Goal: Task Accomplishment & Management: Manage account settings

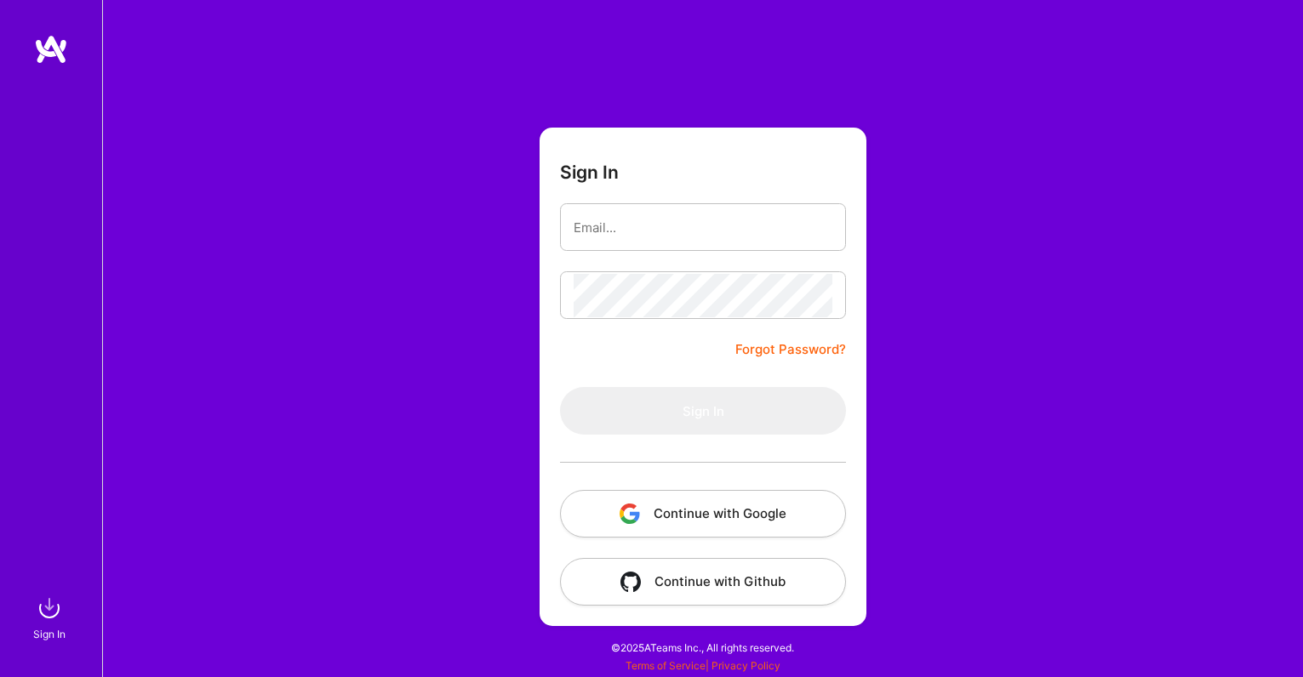
click at [678, 511] on button "Continue with Google" at bounding box center [703, 514] width 286 height 48
click at [306, 167] on div "Sign In Forgot Password? Sign In Continue with Google Continue with Github" at bounding box center [702, 338] width 1201 height 677
click at [57, 37] on img at bounding box center [51, 49] width 34 height 31
click at [648, 518] on button "Continue with Google" at bounding box center [703, 514] width 286 height 48
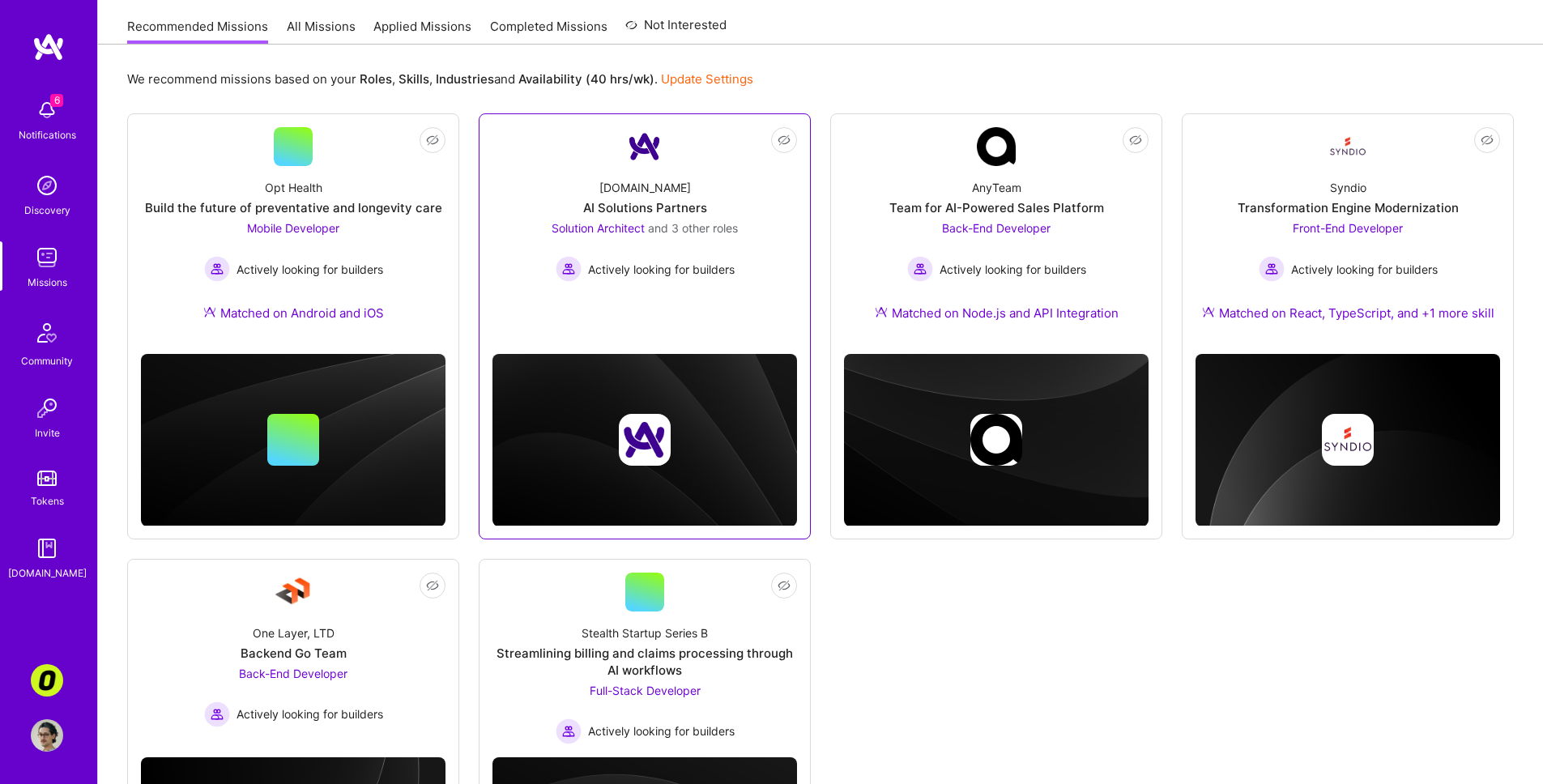
scroll to position [158, 0]
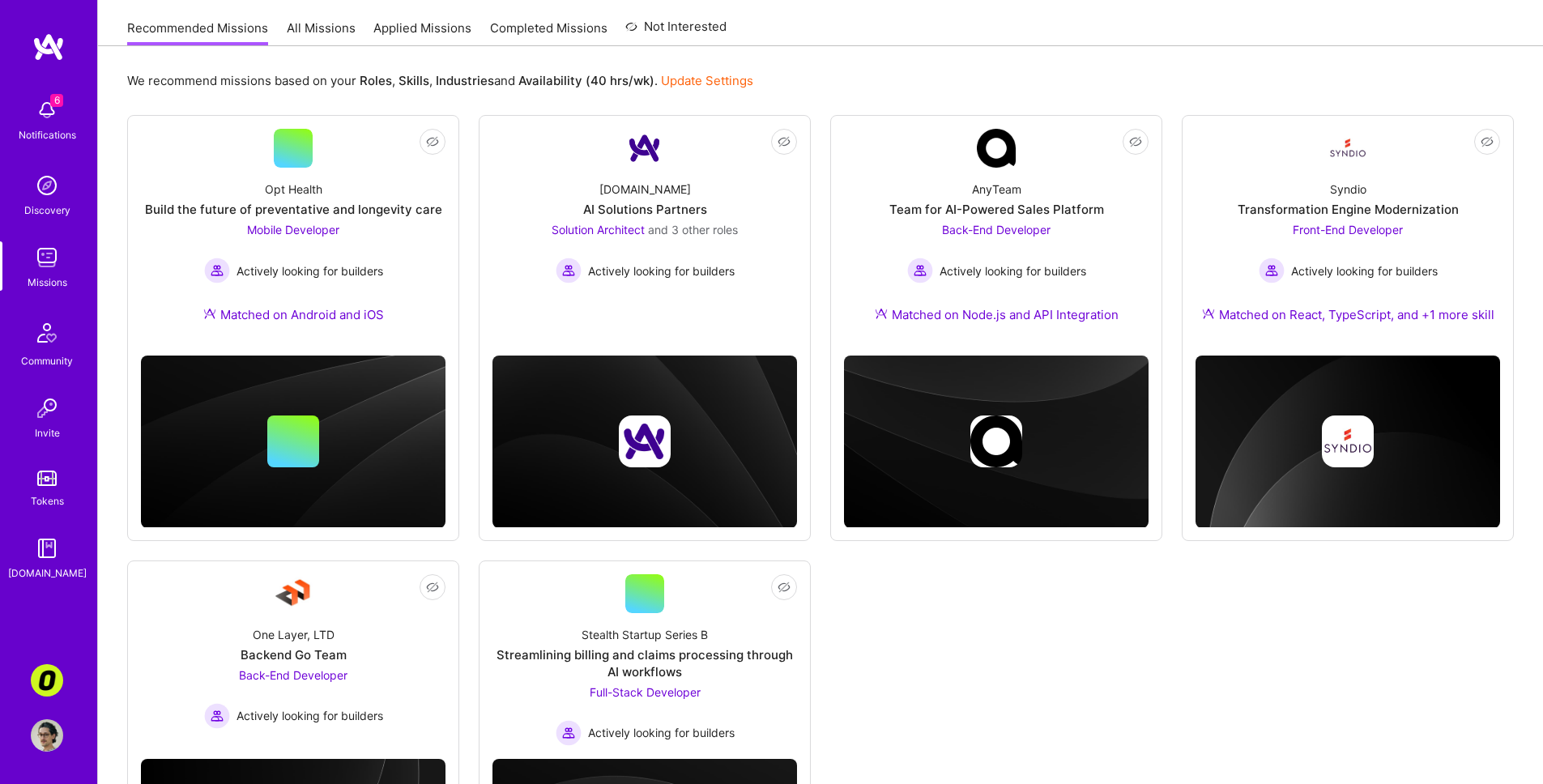
click at [333, 33] on link "All Missions" at bounding box center [321, 32] width 69 height 27
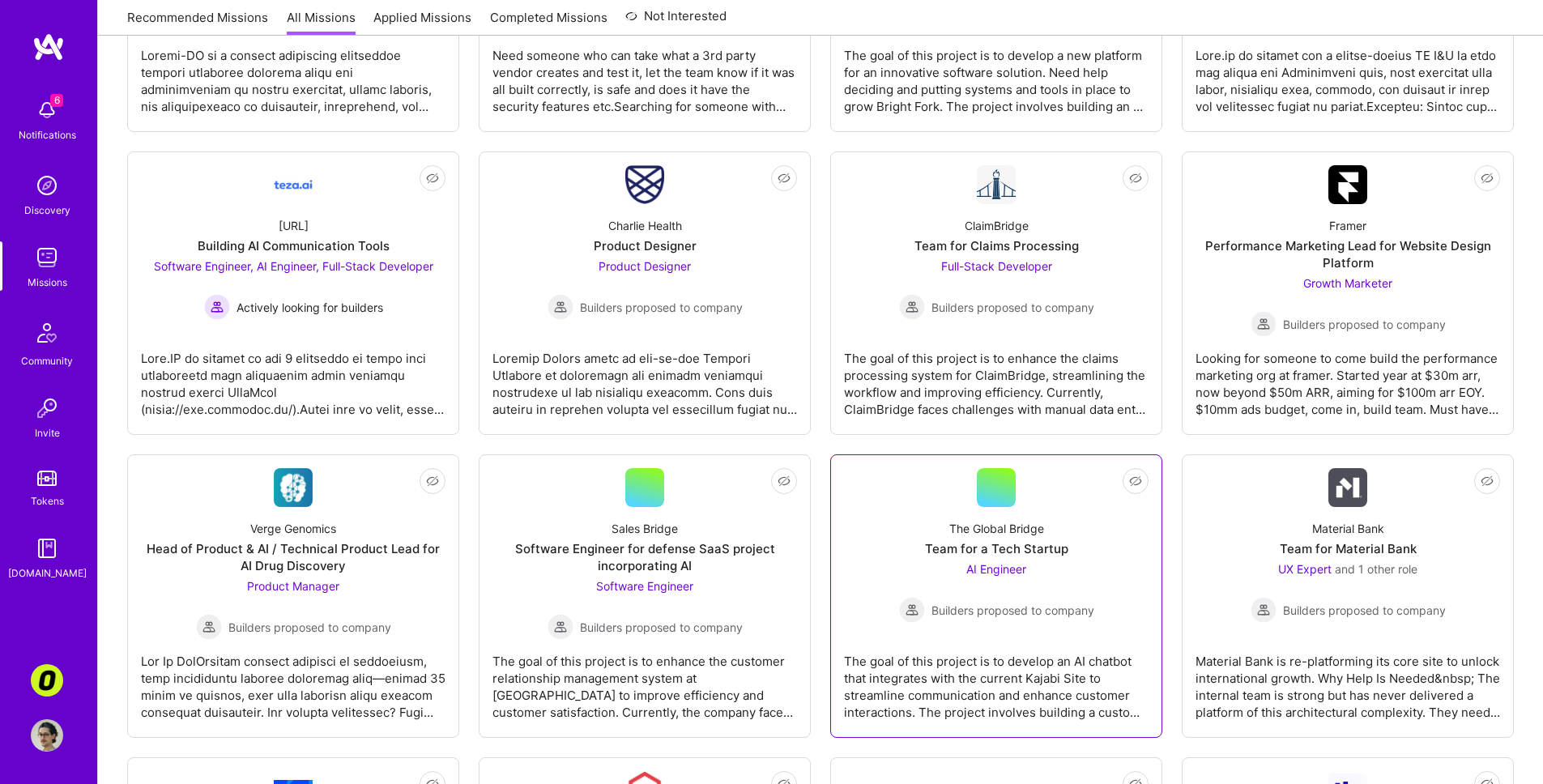
scroll to position [1825, 0]
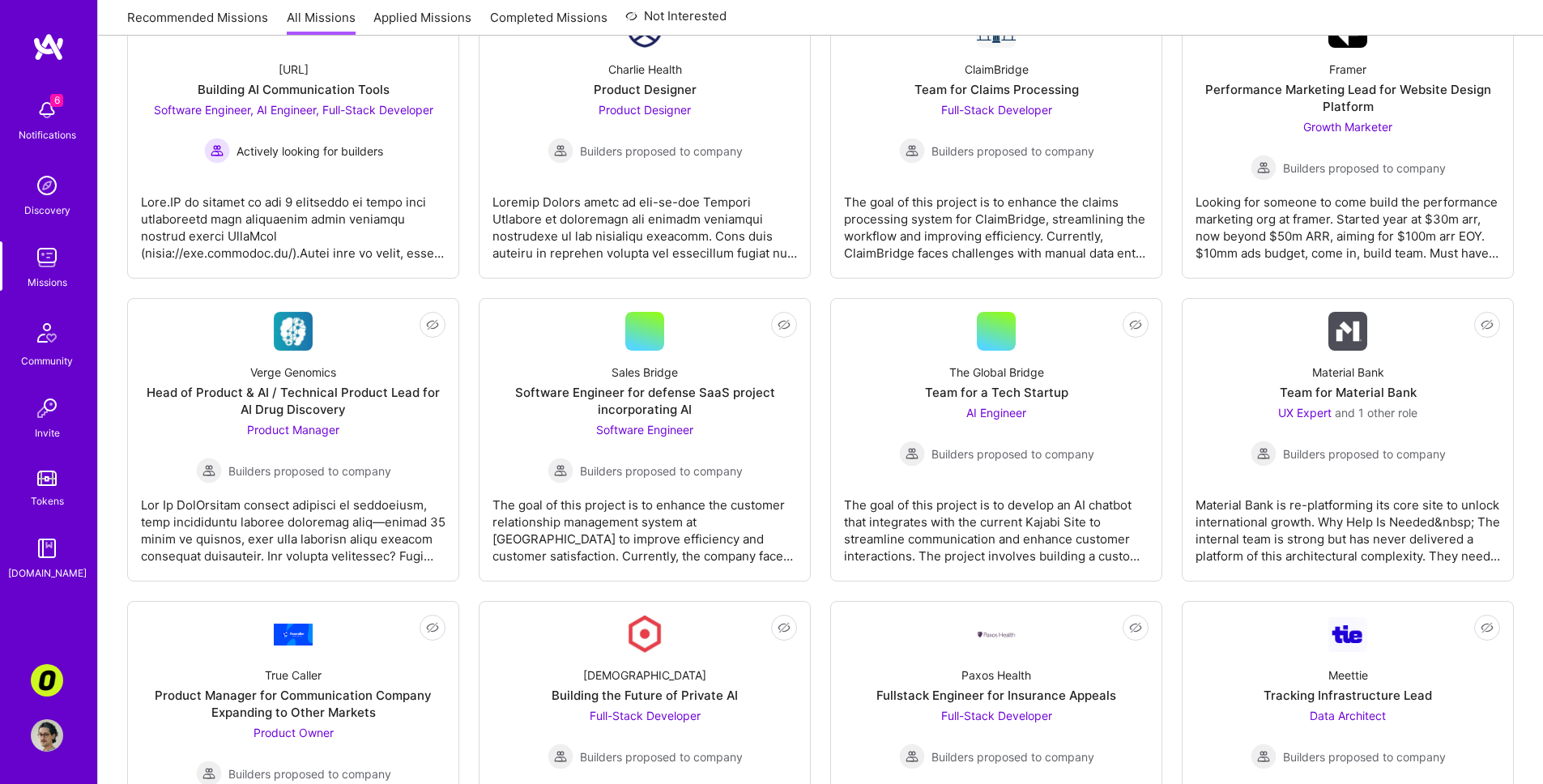
click at [49, 644] on img at bounding box center [47, 735] width 32 height 32
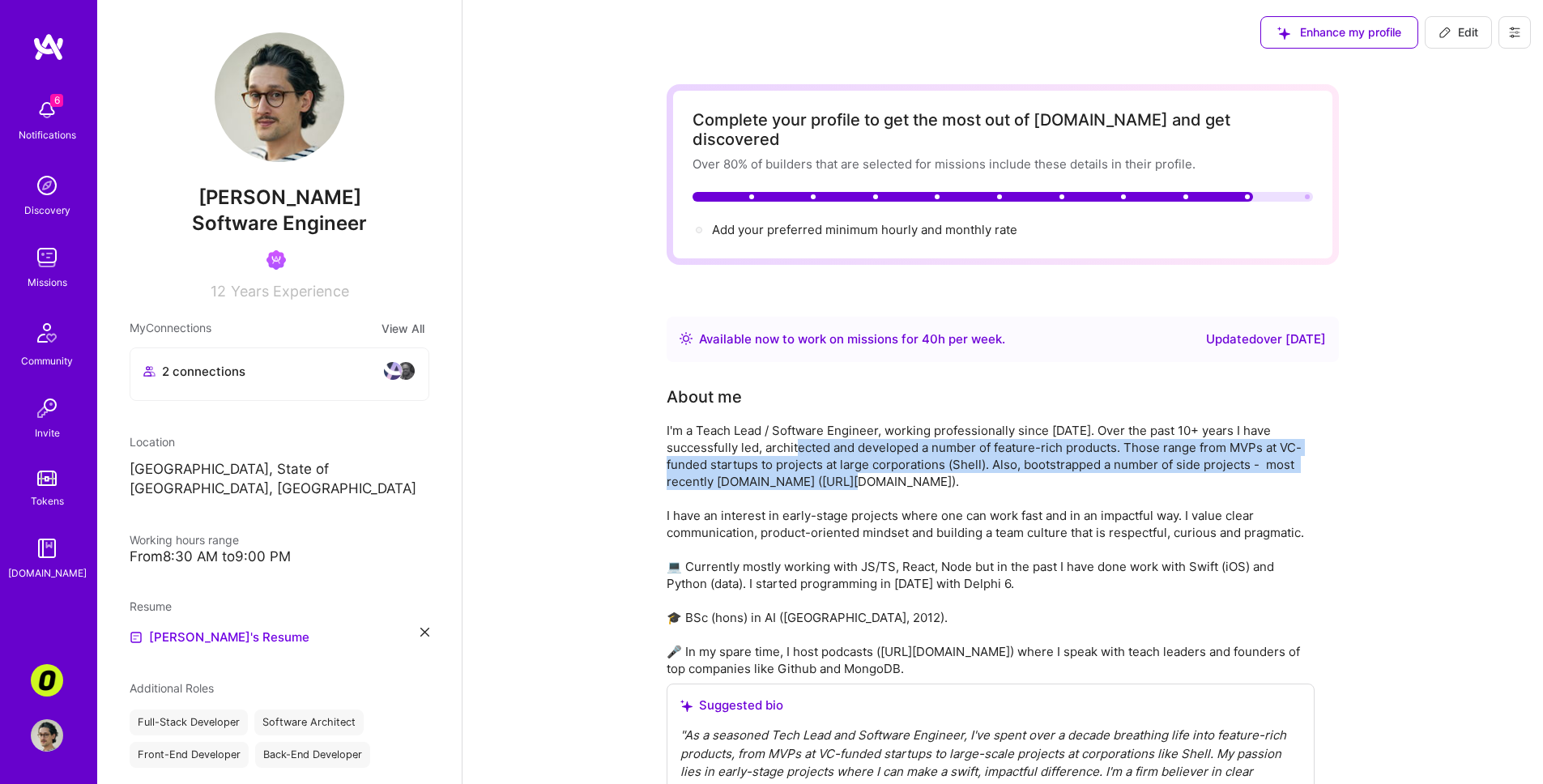
drag, startPoint x: 809, startPoint y: 432, endPoint x: 830, endPoint y: 466, distance: 40.0
click at [830, 465] on div "I'm a Teach Lead / Software Engineer, working professionally since [DATE]. Over…" at bounding box center [990, 549] width 648 height 255
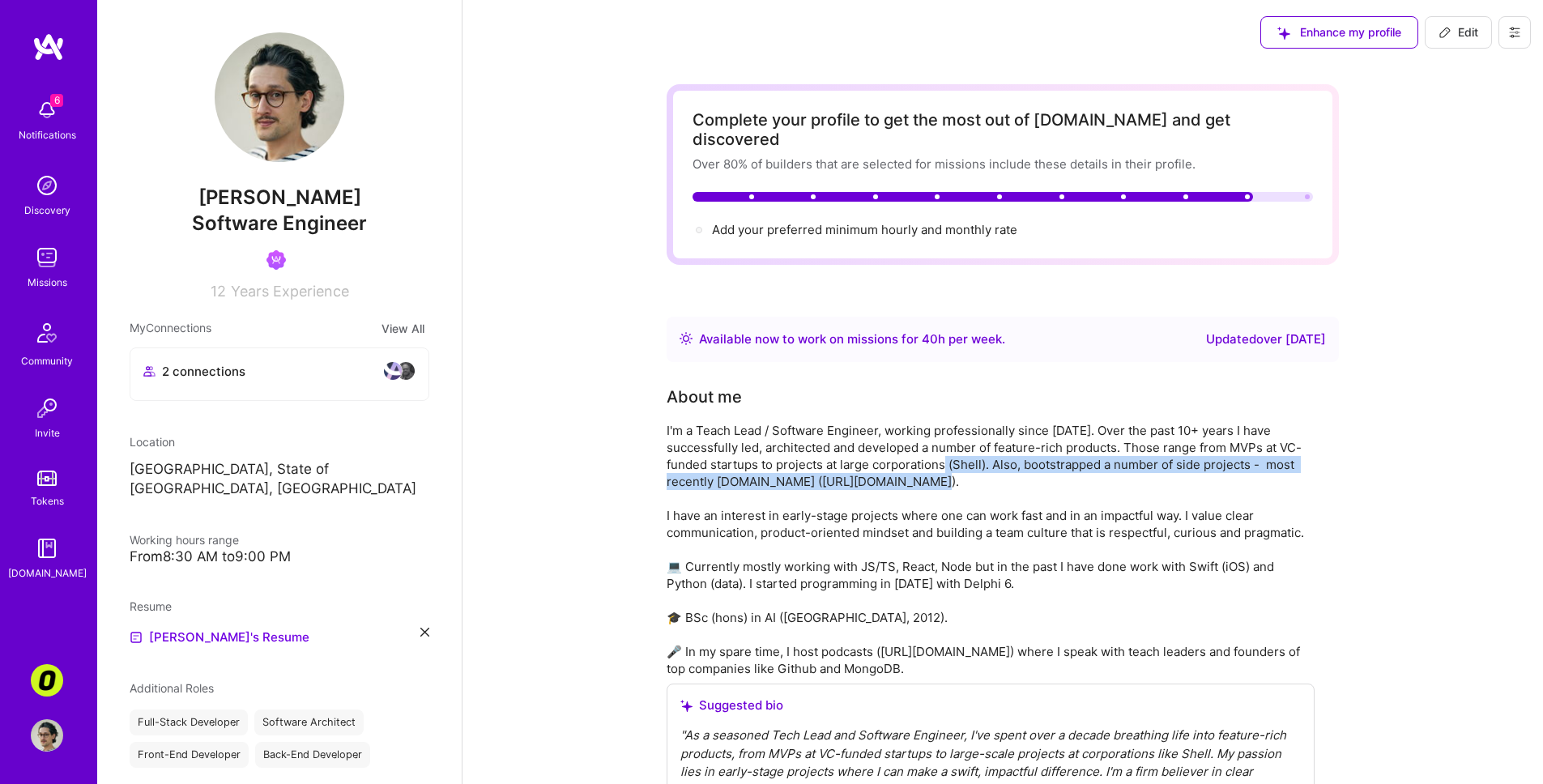
drag, startPoint x: 957, startPoint y: 467, endPoint x: 955, endPoint y: 437, distance: 30.1
click at [954, 440] on div "I'm a Teach Lead / Software Engineer, working professionally since [DATE]. Over…" at bounding box center [990, 549] width 648 height 255
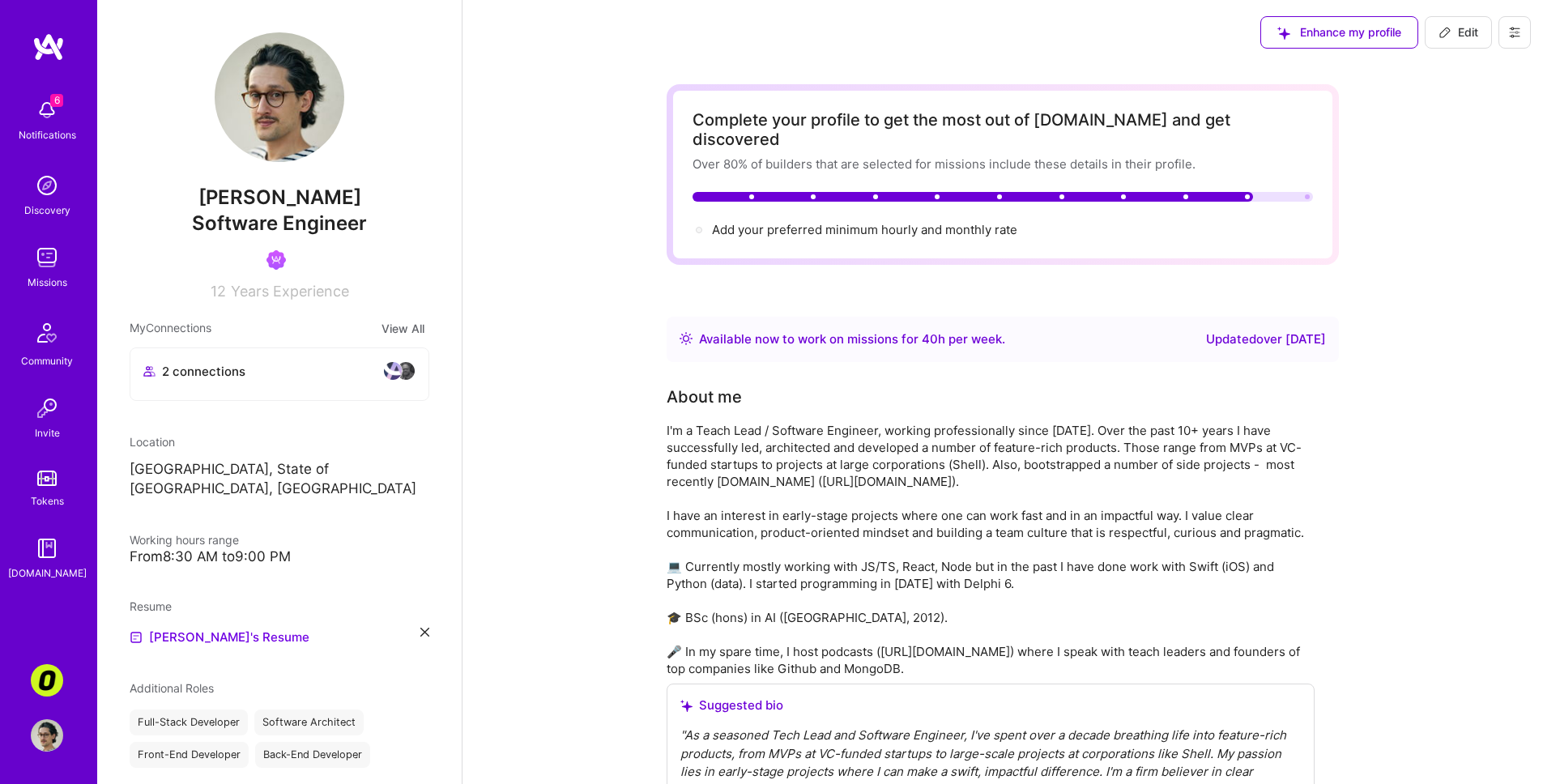
click at [933, 451] on div "I'm a Teach Lead / Software Engineer, working professionally since [DATE]. Over…" at bounding box center [990, 549] width 648 height 255
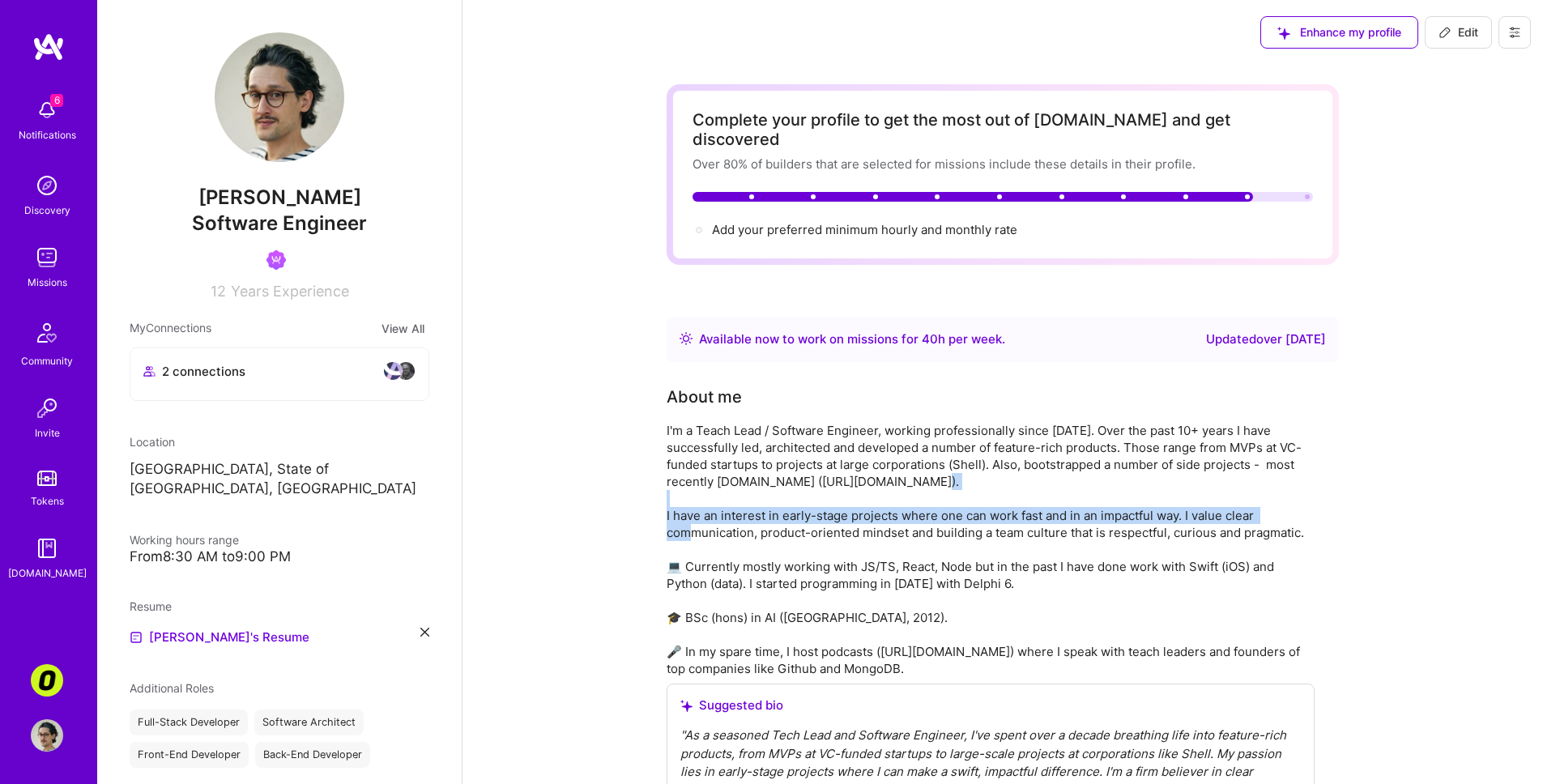
drag, startPoint x: 703, startPoint y: 481, endPoint x: 717, endPoint y: 517, distance: 38.6
click at [717, 517] on div "I'm a Teach Lead / Software Engineer, working professionally since [DATE]. Over…" at bounding box center [990, 549] width 648 height 255
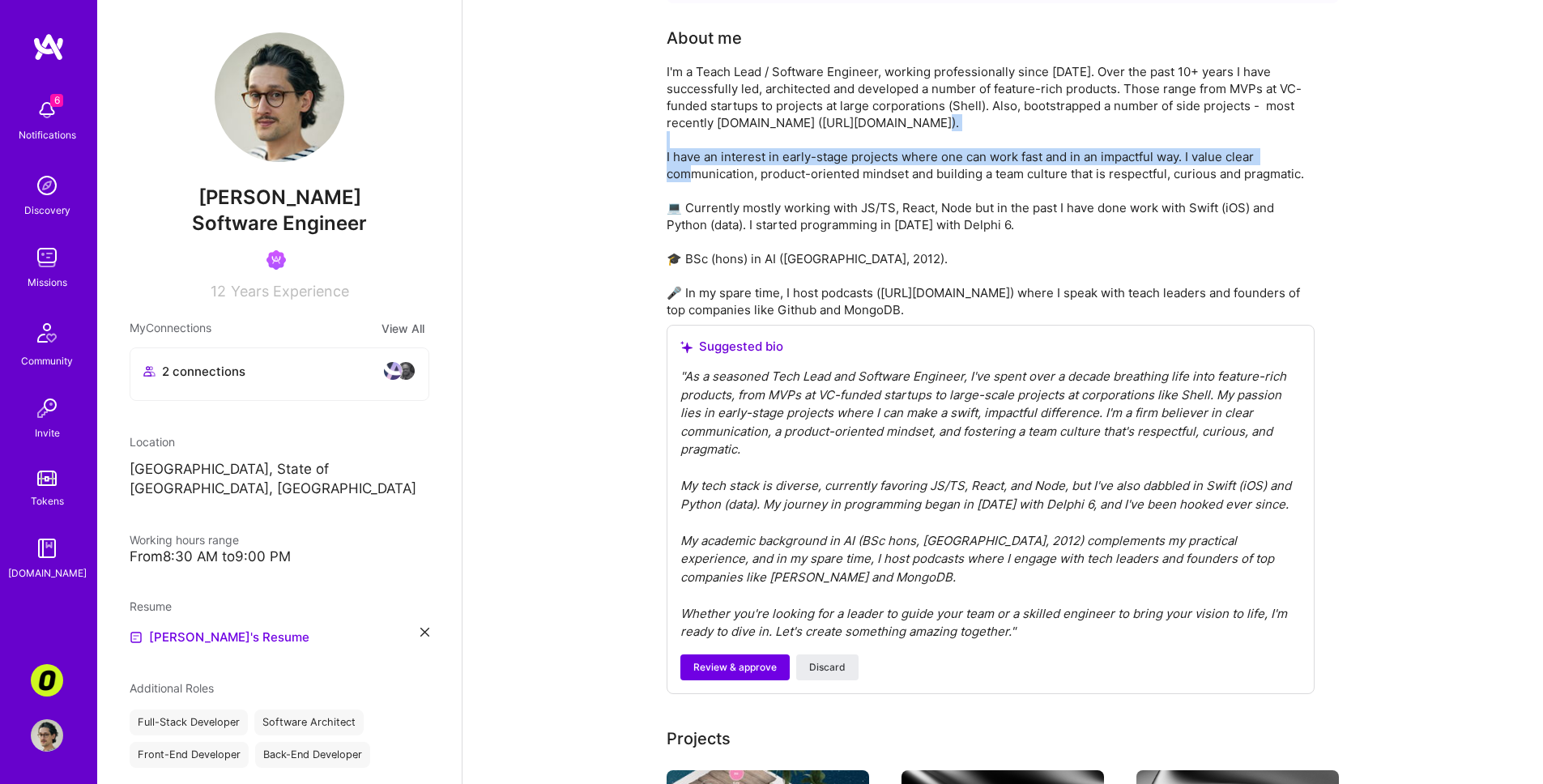
scroll to position [460, 0]
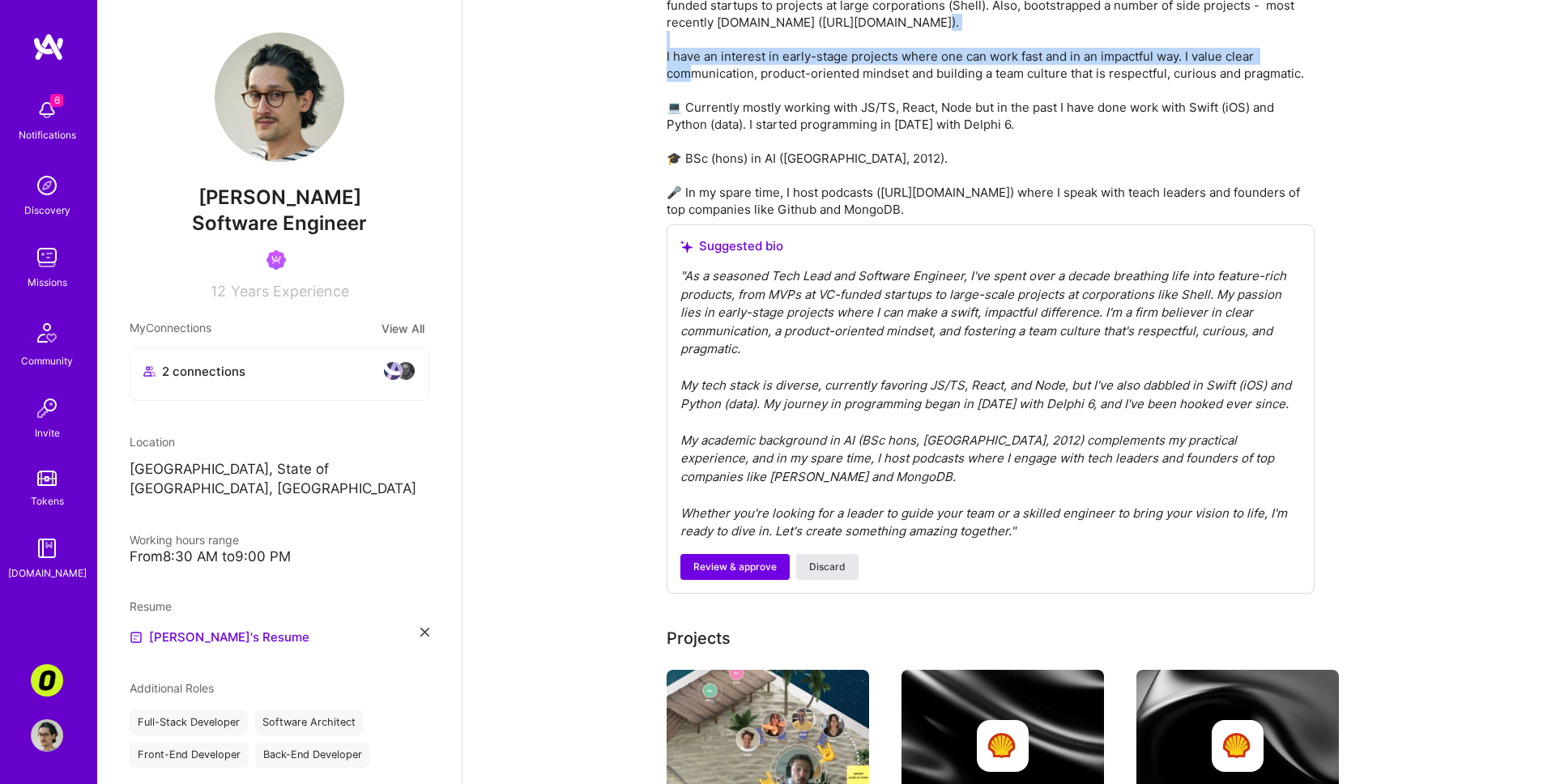
click at [839, 559] on span "Discard" at bounding box center [827, 566] width 36 height 14
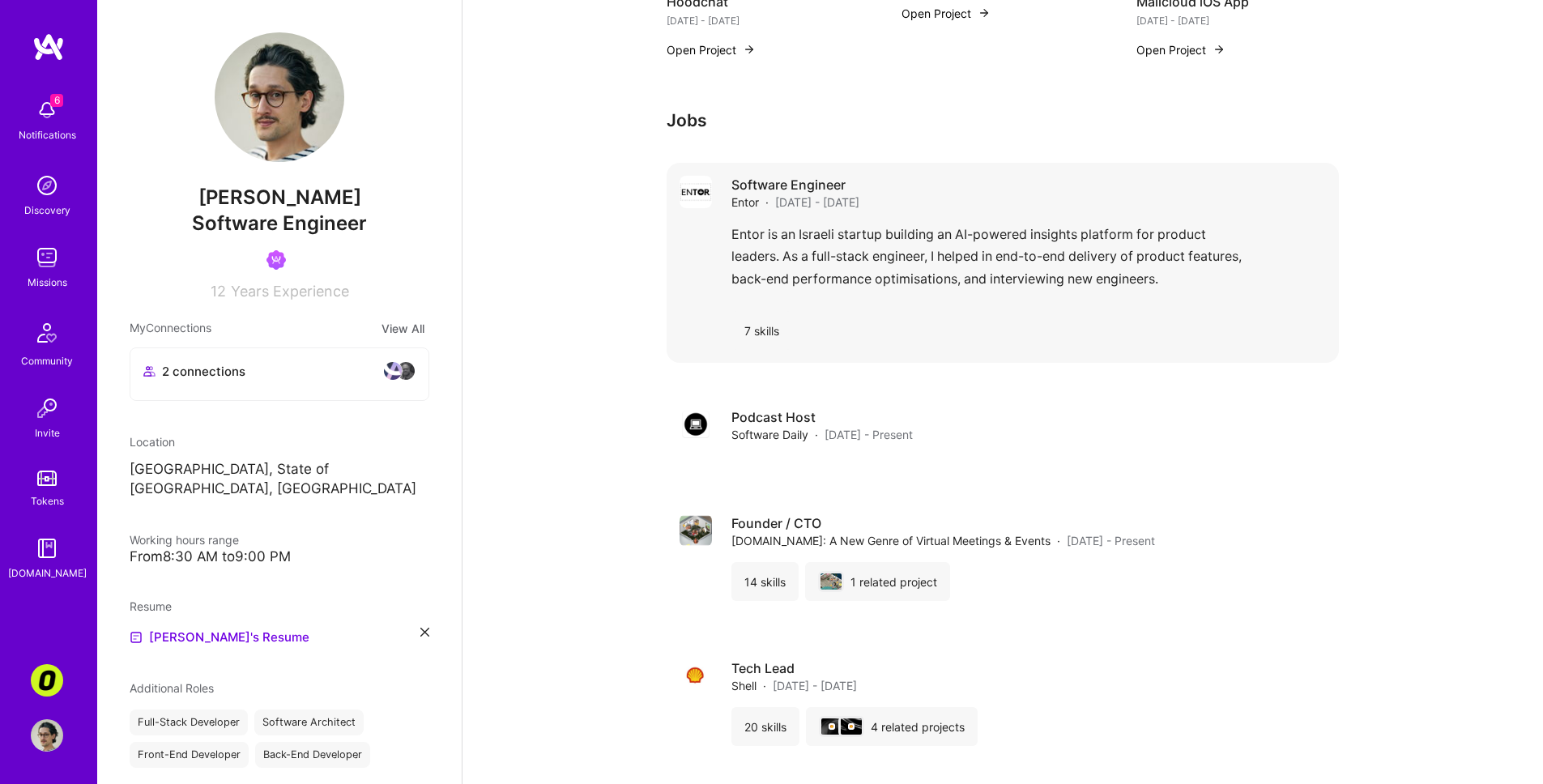
scroll to position [1636, 0]
click at [760, 313] on div "7 skills" at bounding box center [762, 327] width 61 height 39
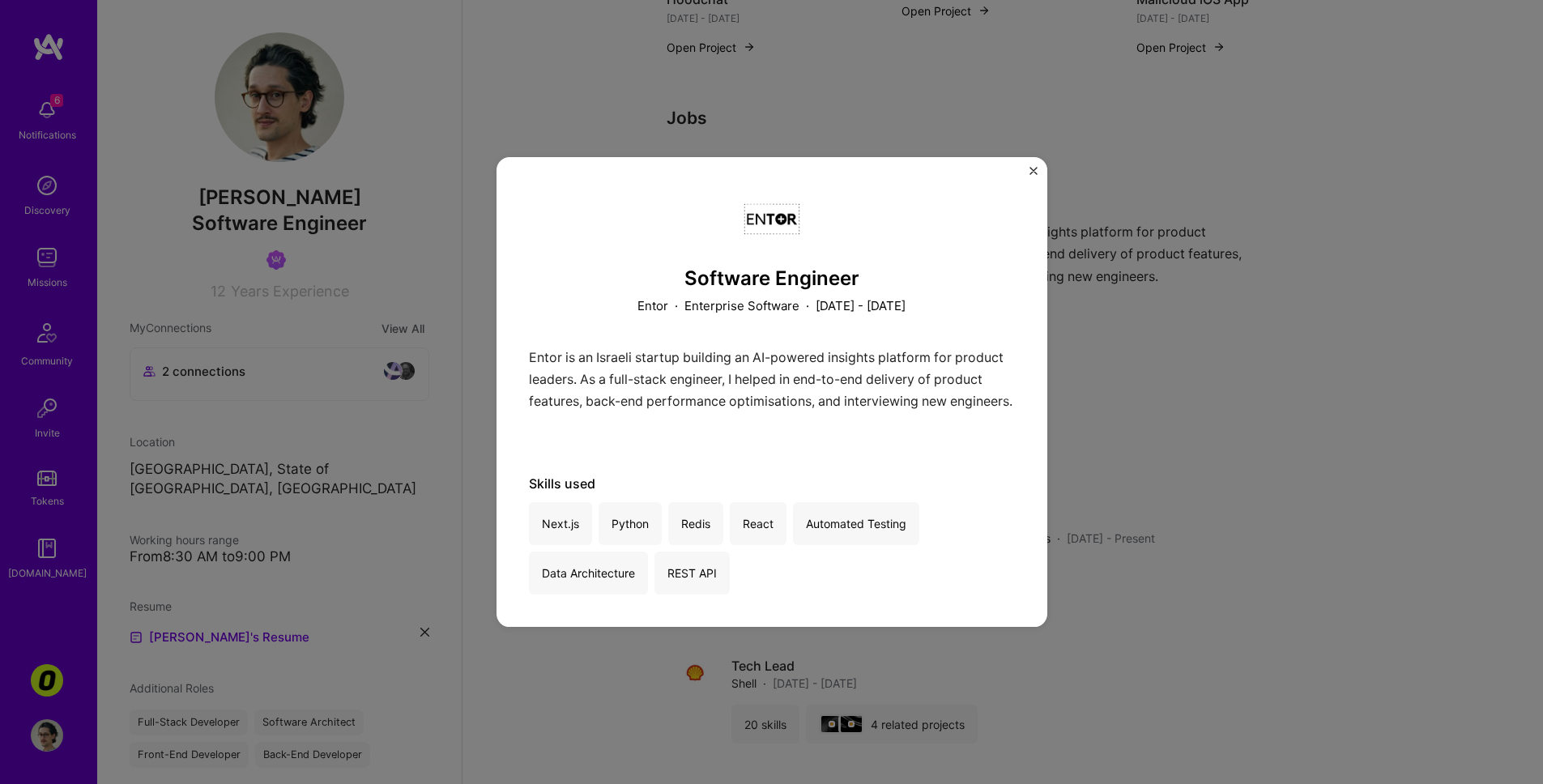
click at [1239, 336] on div "Software Engineer Entor · Enterprise Software · [DATE] - [DATE] Entor is an Isr…" at bounding box center [771, 392] width 1543 height 784
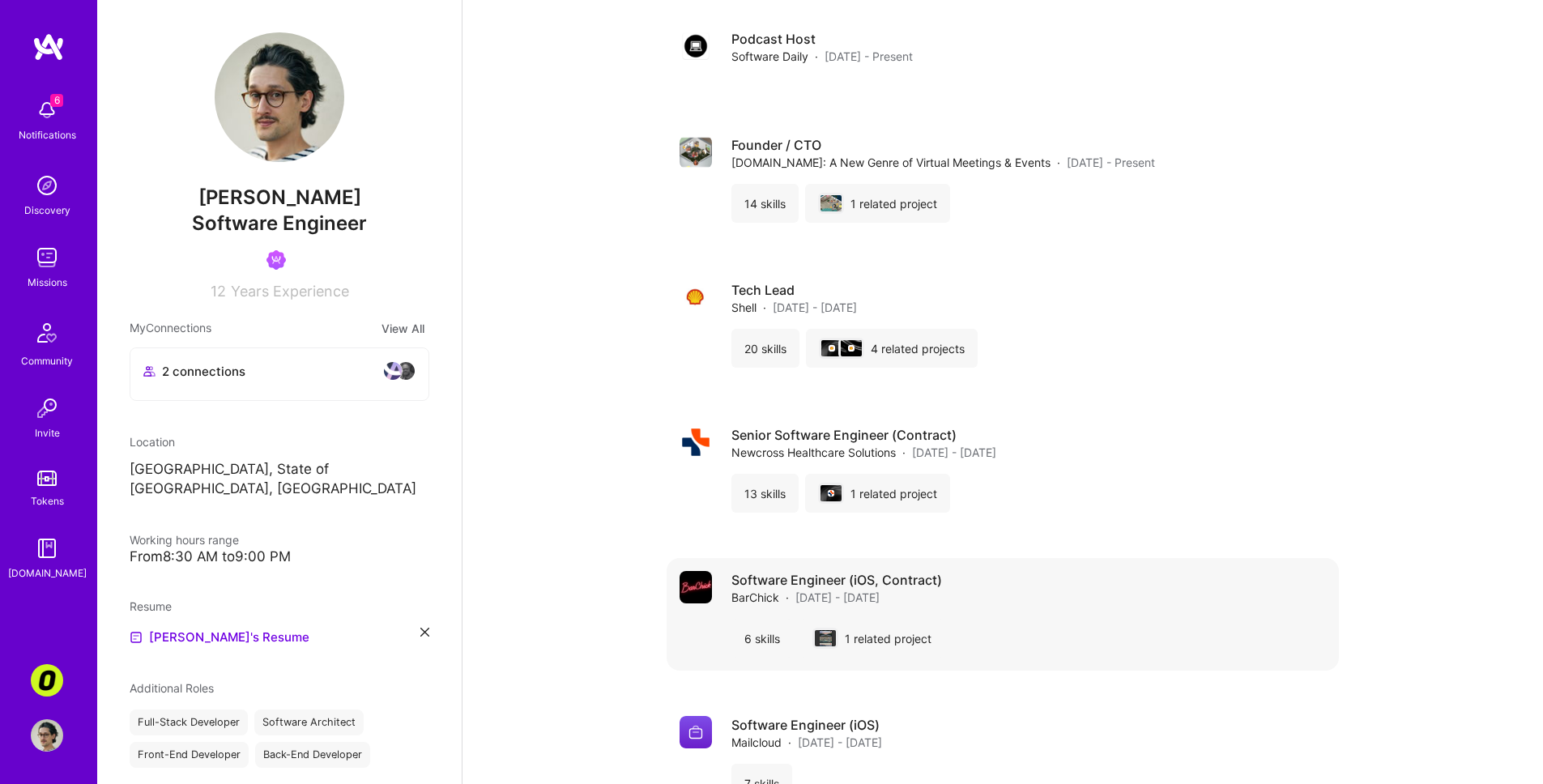
scroll to position [1833, 0]
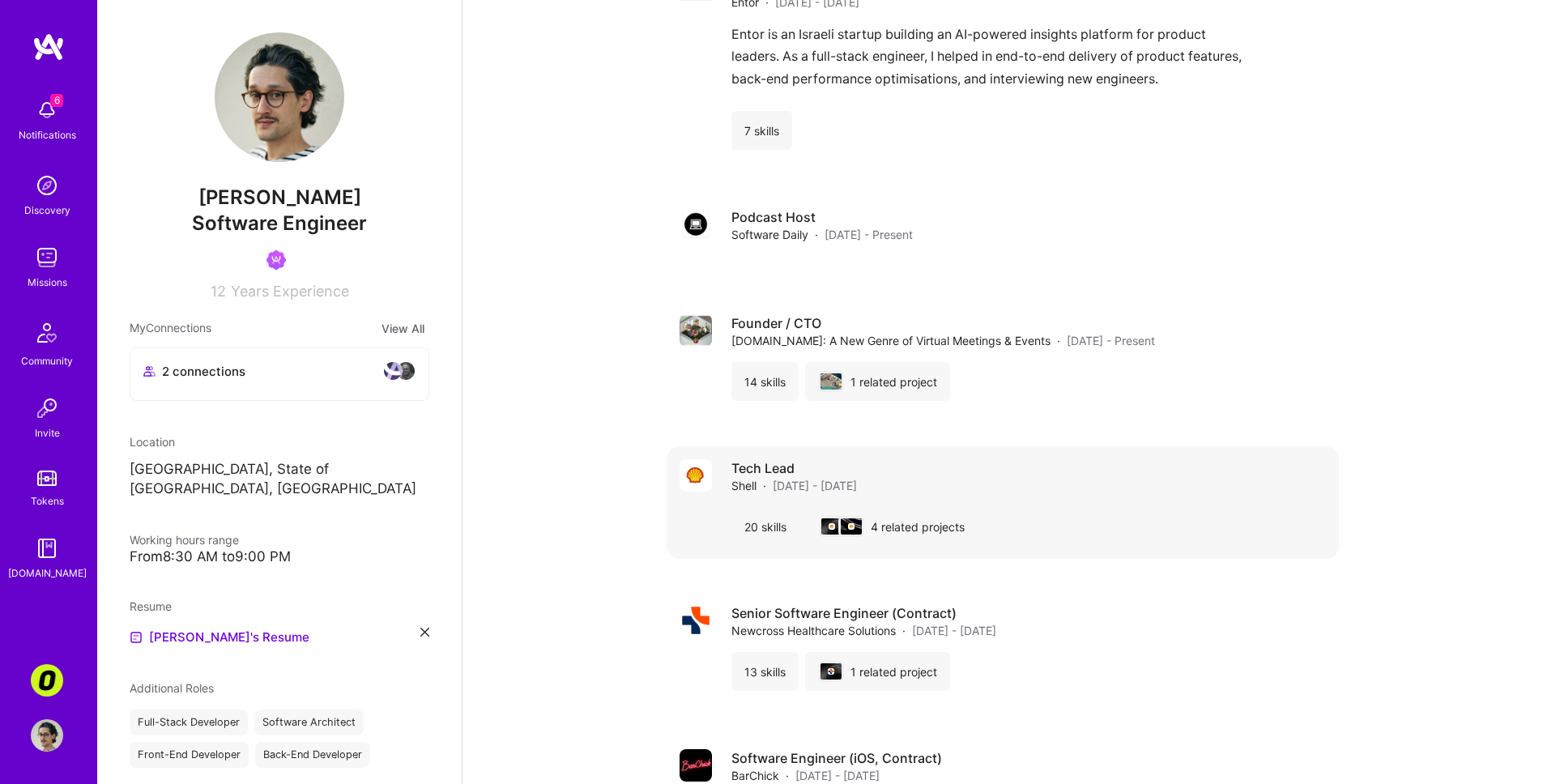
click at [764, 507] on div "20 skills" at bounding box center [765, 526] width 68 height 39
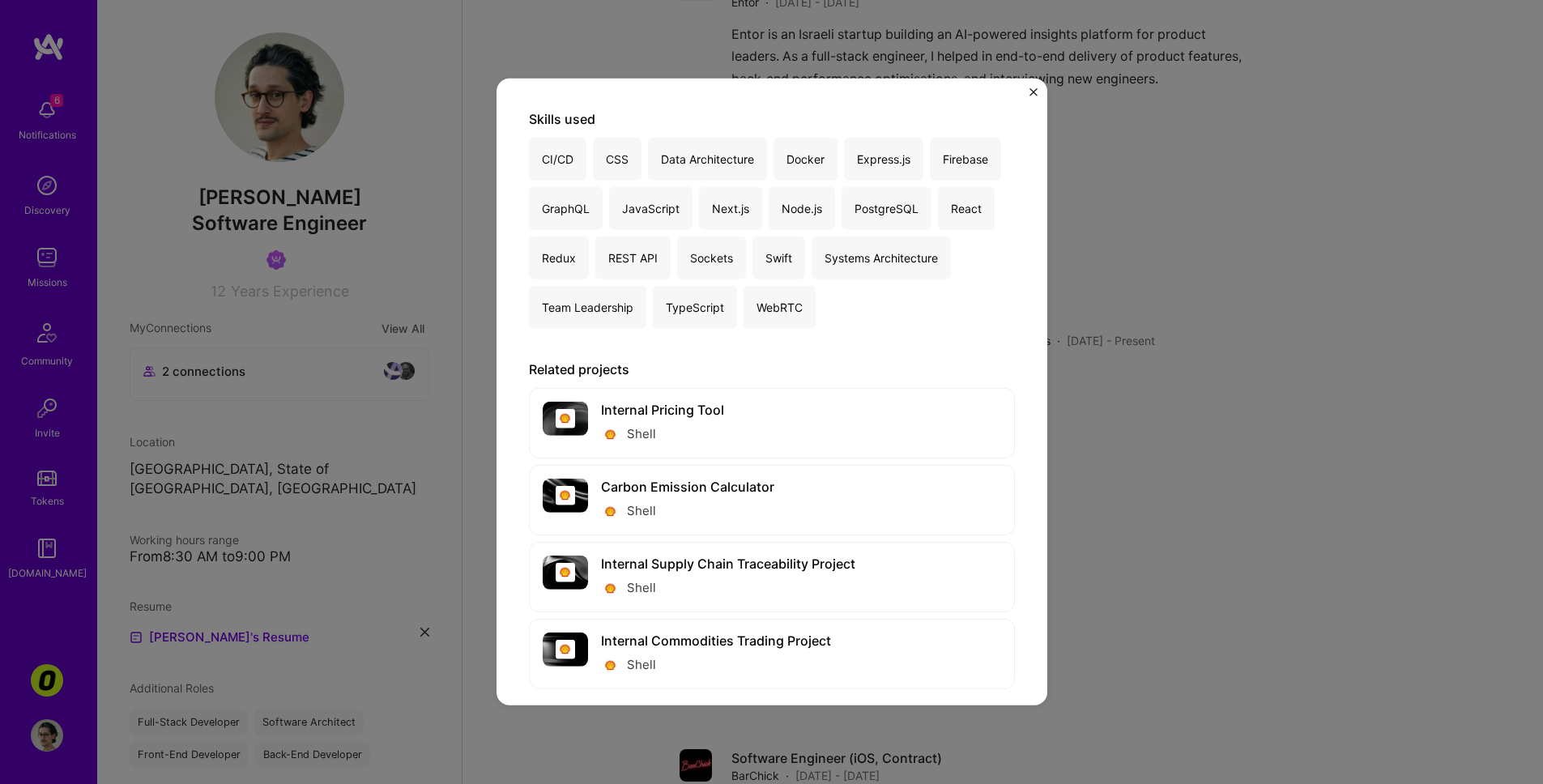
scroll to position [179, 0]
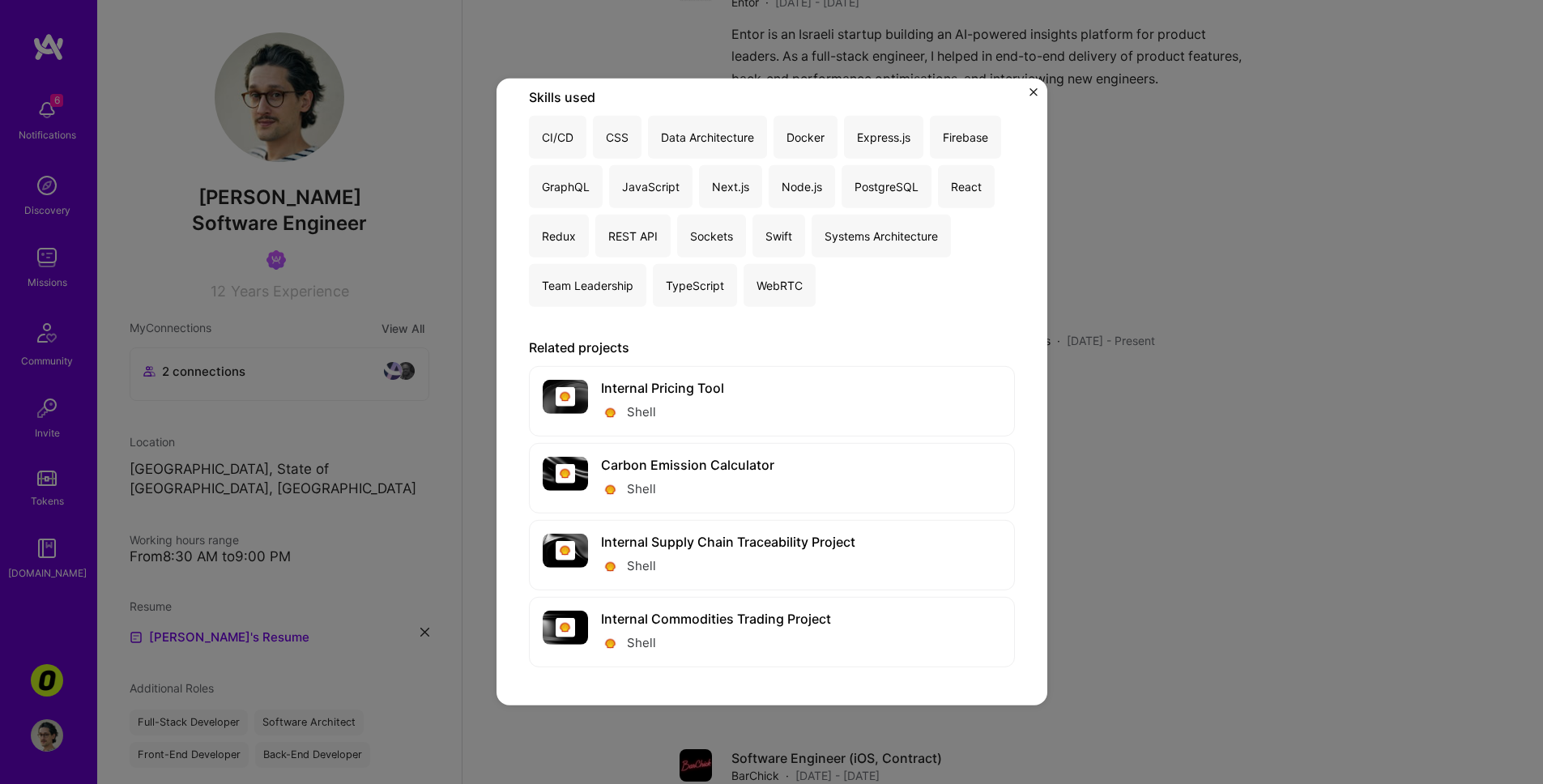
click at [1133, 243] on div "Tech Lead Shell · [DATE] - [DATE] Skills used CI/CD CSS Data Architecture Docke…" at bounding box center [771, 392] width 1543 height 784
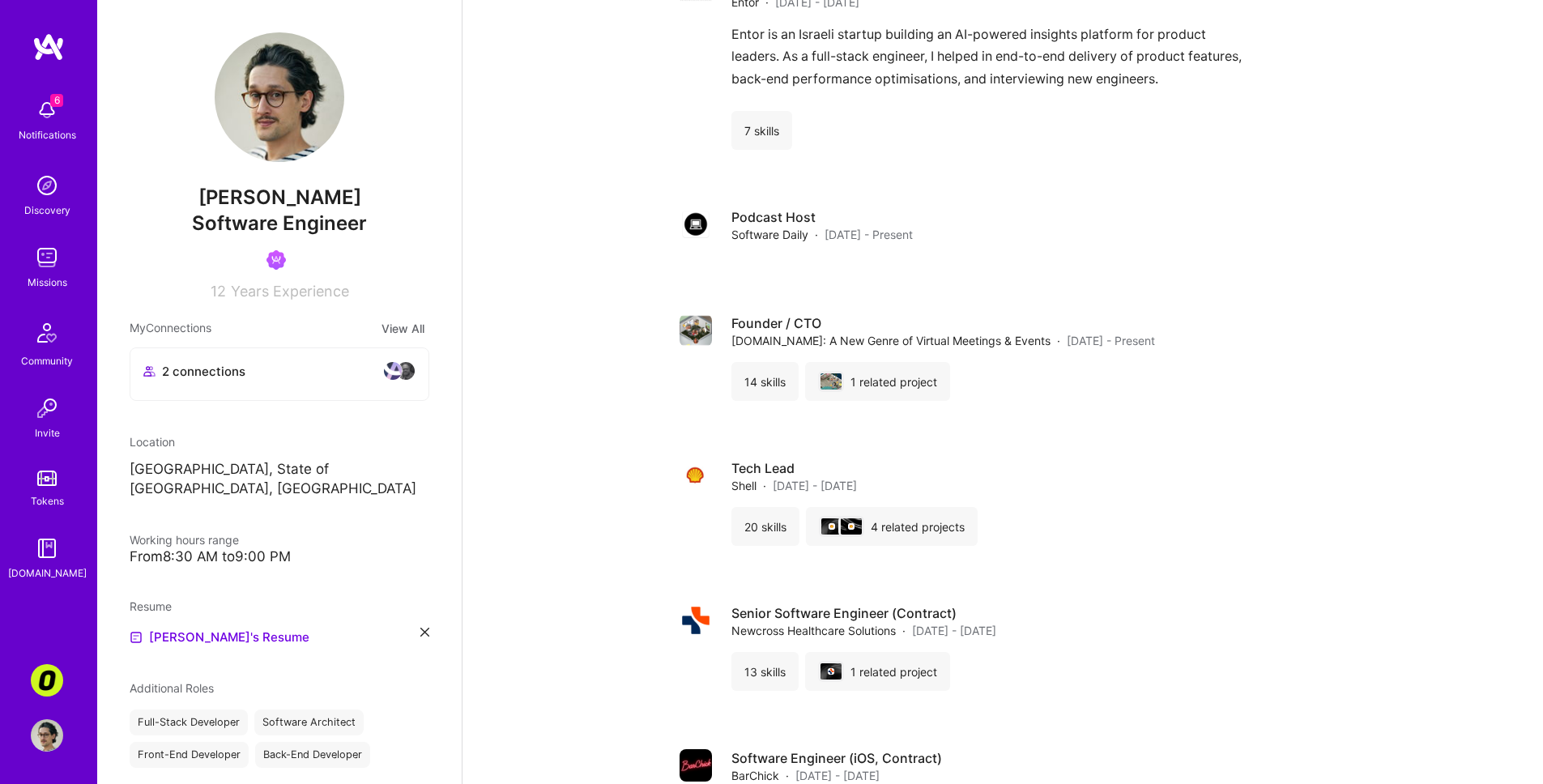
scroll to position [1382, 0]
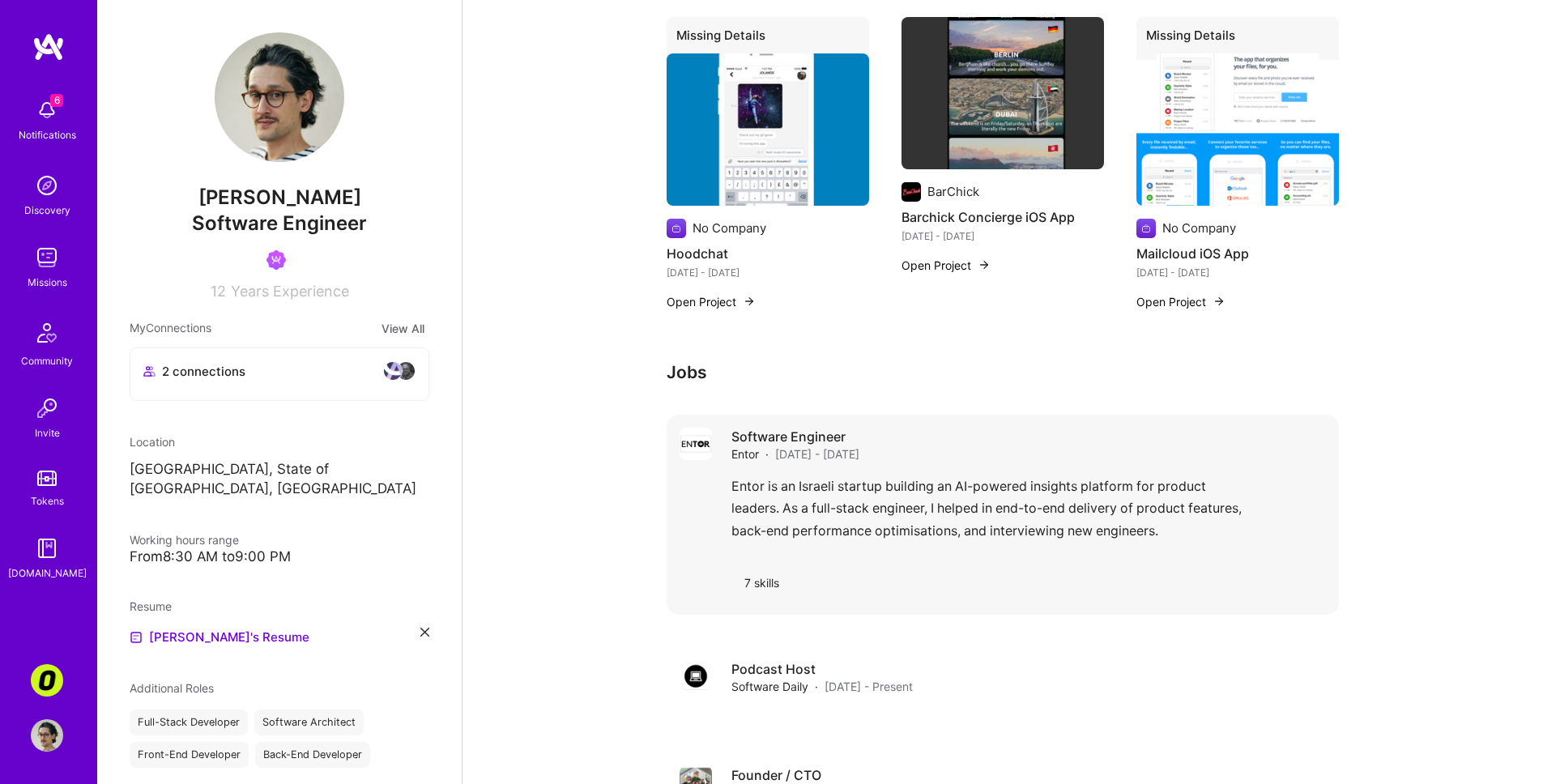
click at [965, 476] on div "Entor is an Israeli startup building an AI-powered insights platform for produc…" at bounding box center [1029, 513] width 595 height 74
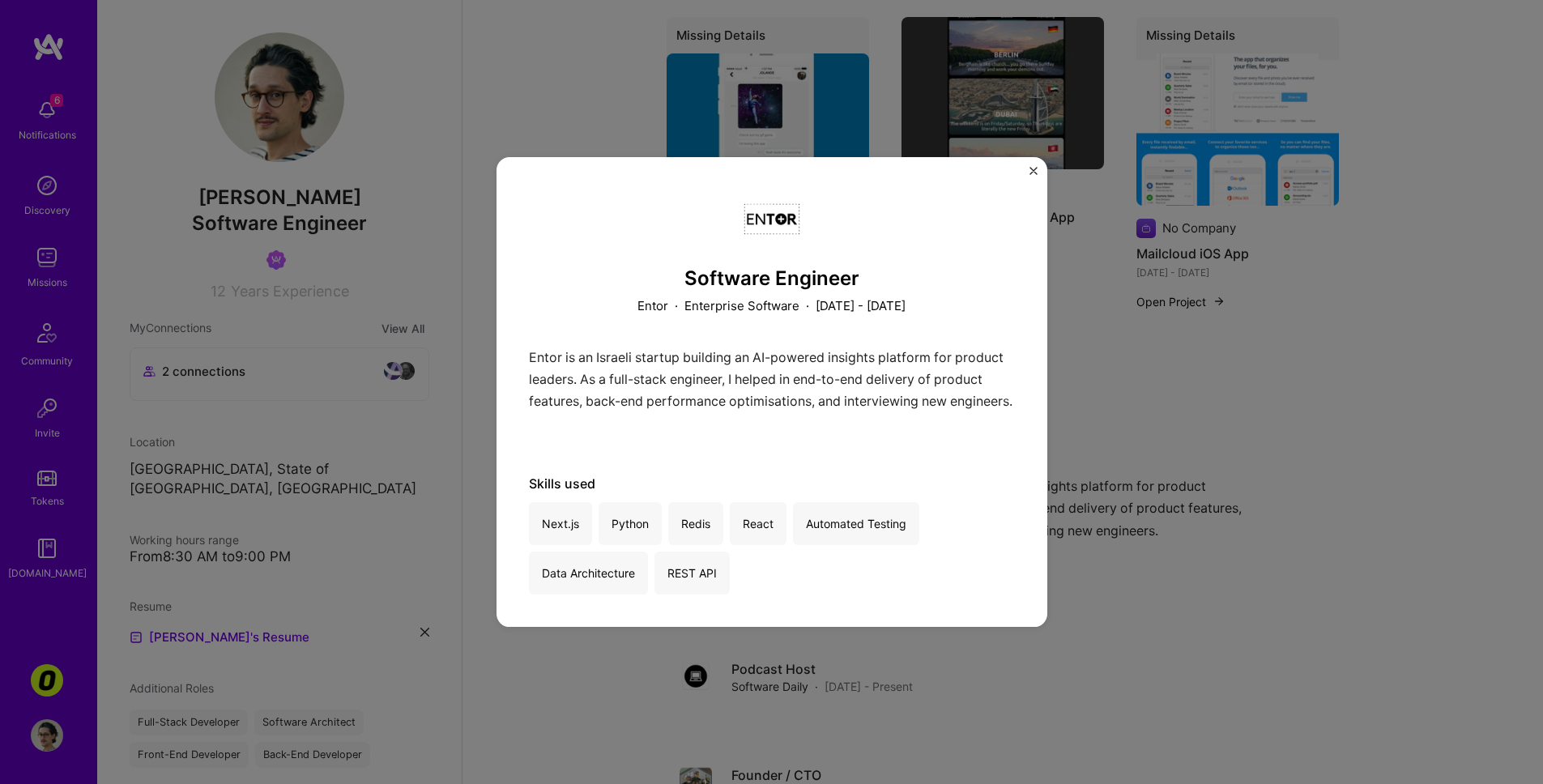
click at [1146, 323] on div "Software Engineer Entor · Enterprise Software · [DATE] - [DATE] Entor is an Isr…" at bounding box center [771, 392] width 1543 height 784
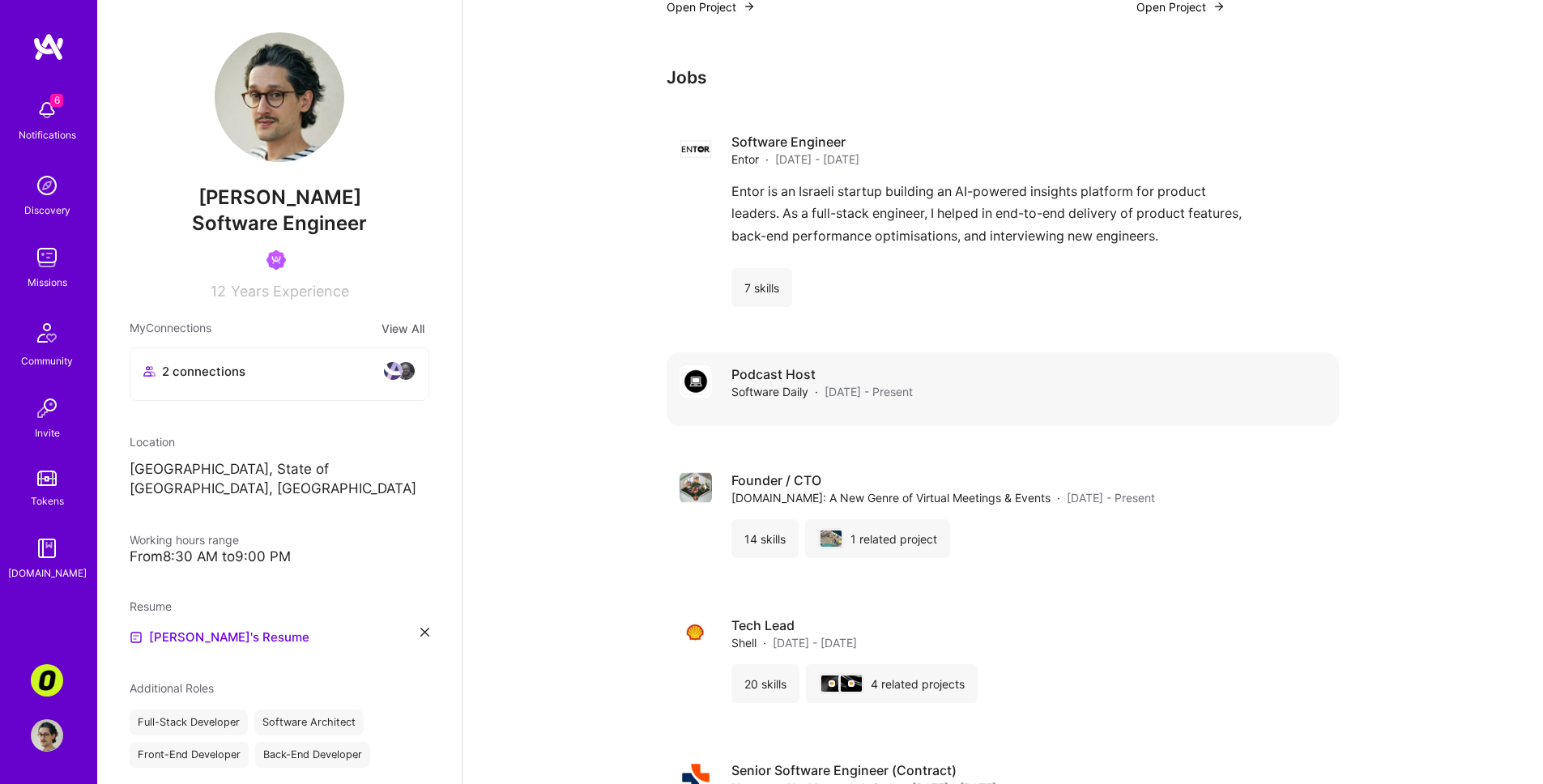
scroll to position [1737, 0]
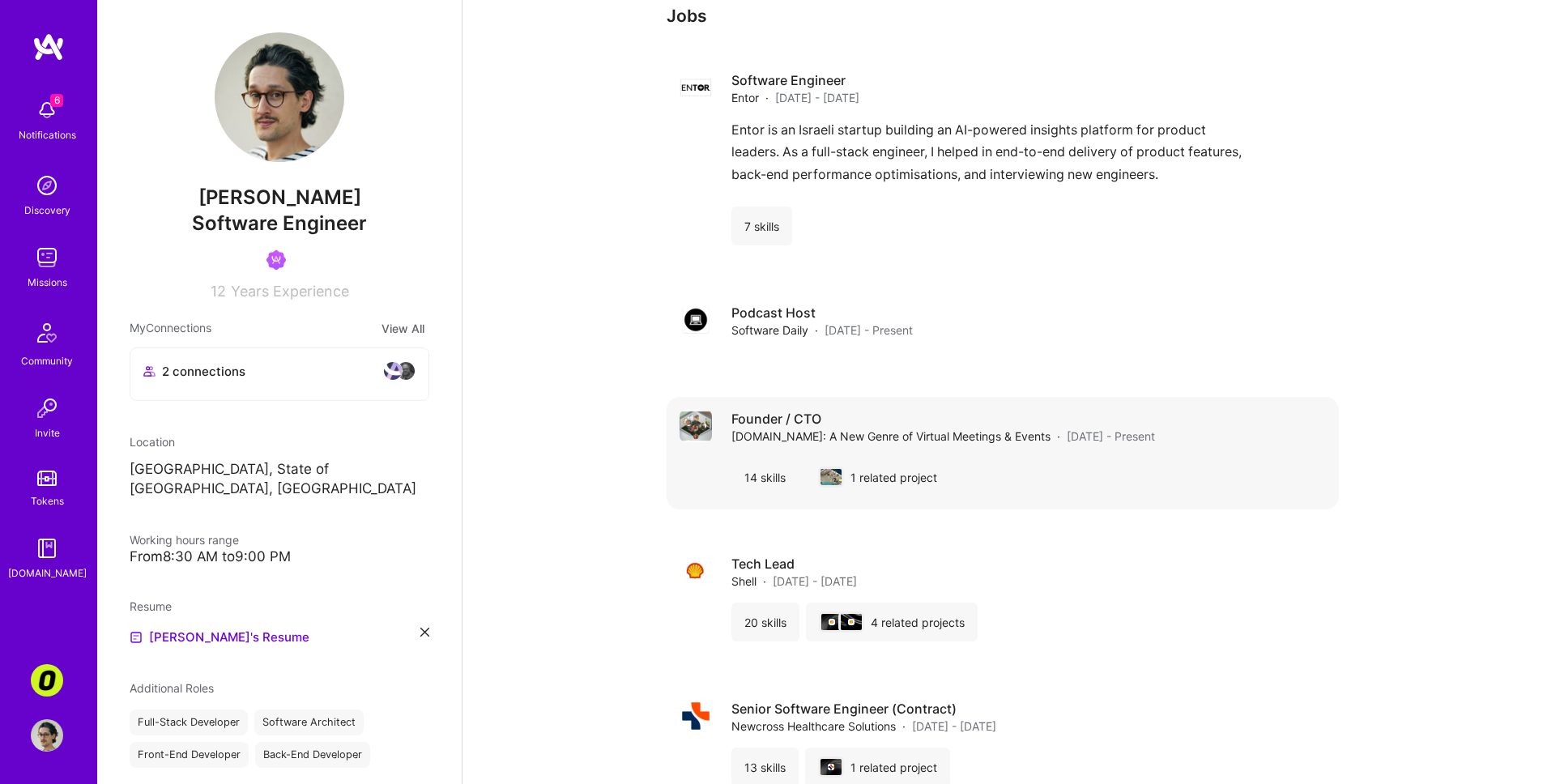
click at [999, 433] on div "Founder / CTO [DOMAIN_NAME]: A New Genre of Virtual Meetings & Events · [DATE] …" at bounding box center [1029, 453] width 595 height 87
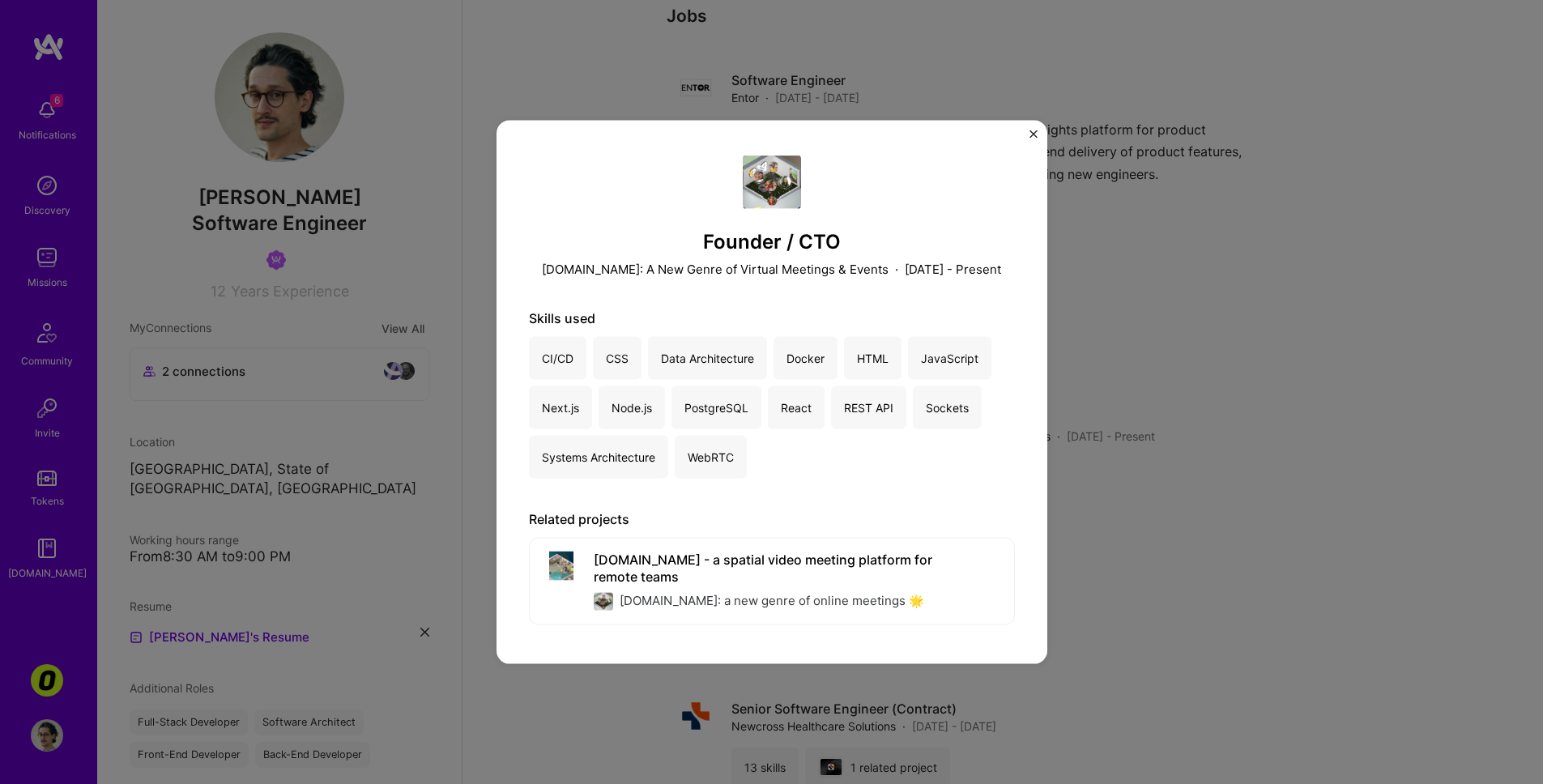
click at [1163, 333] on div "Founder / CTO [DOMAIN_NAME]: A New Genre of Virtual Meetings & Events · [DATE] …" at bounding box center [771, 392] width 1543 height 784
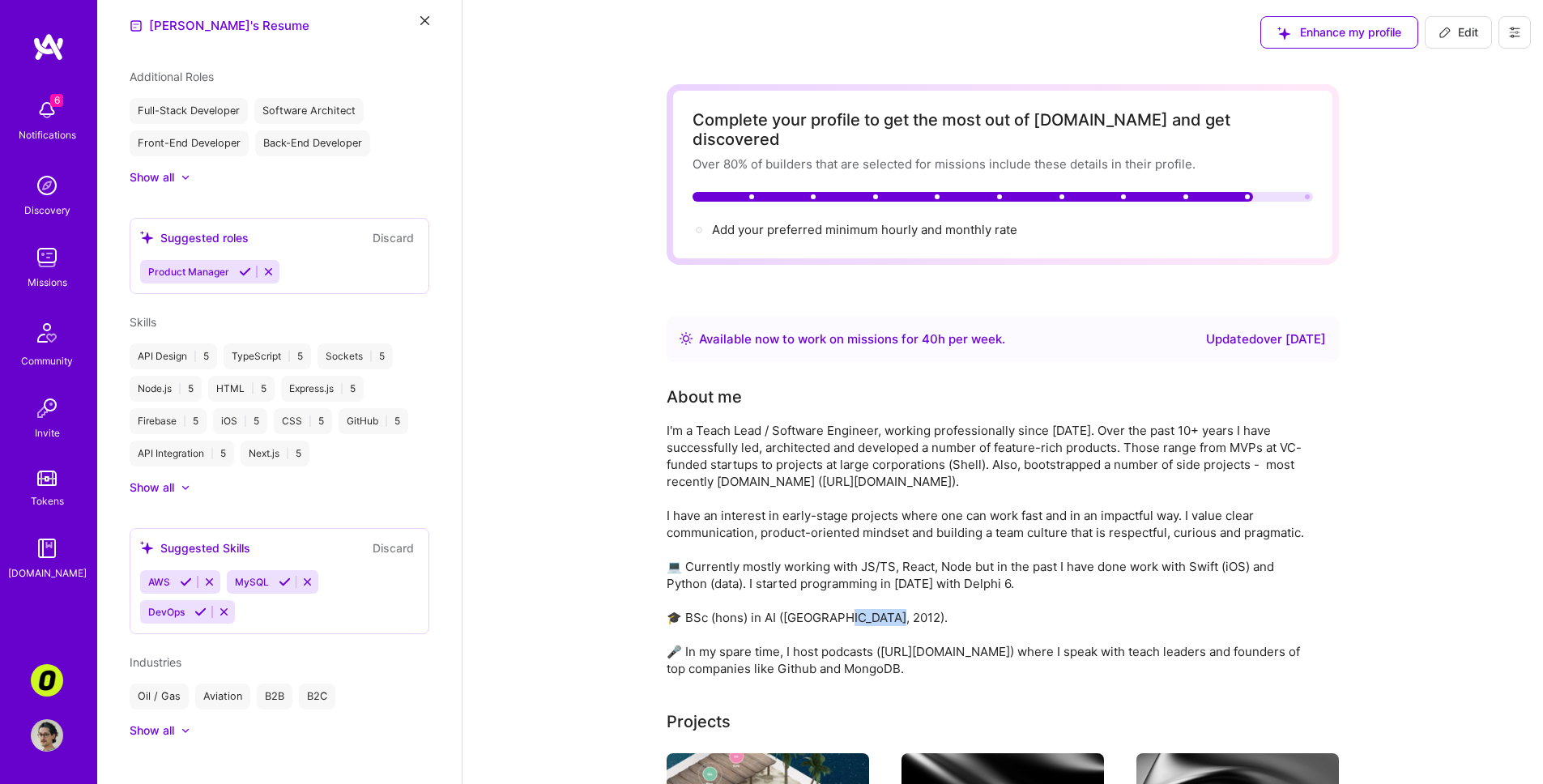
click at [1239, 30] on icon at bounding box center [1446, 29] width 1 height 1
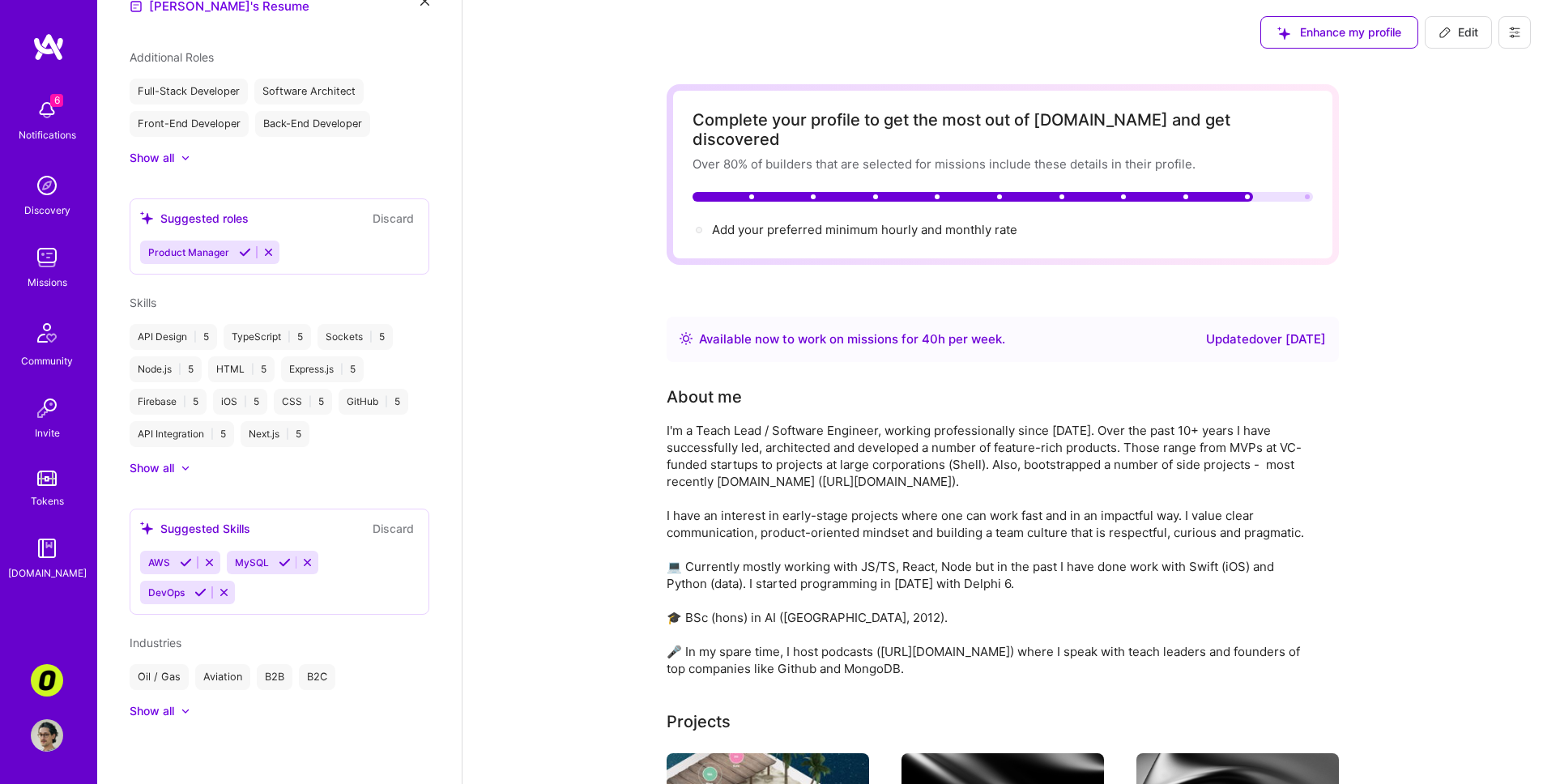
select select "US"
select select "Right Now"
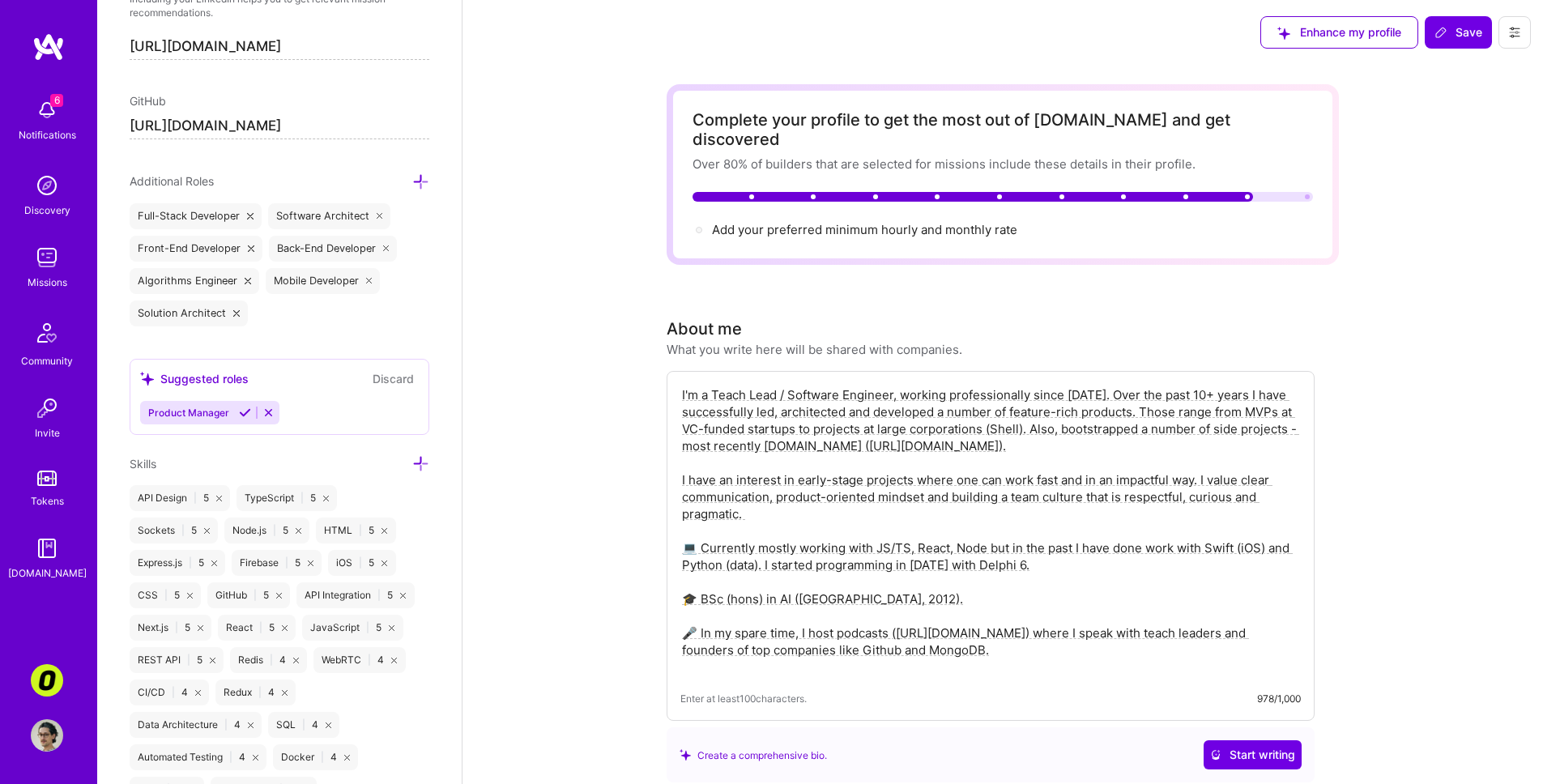
scroll to position [824, 0]
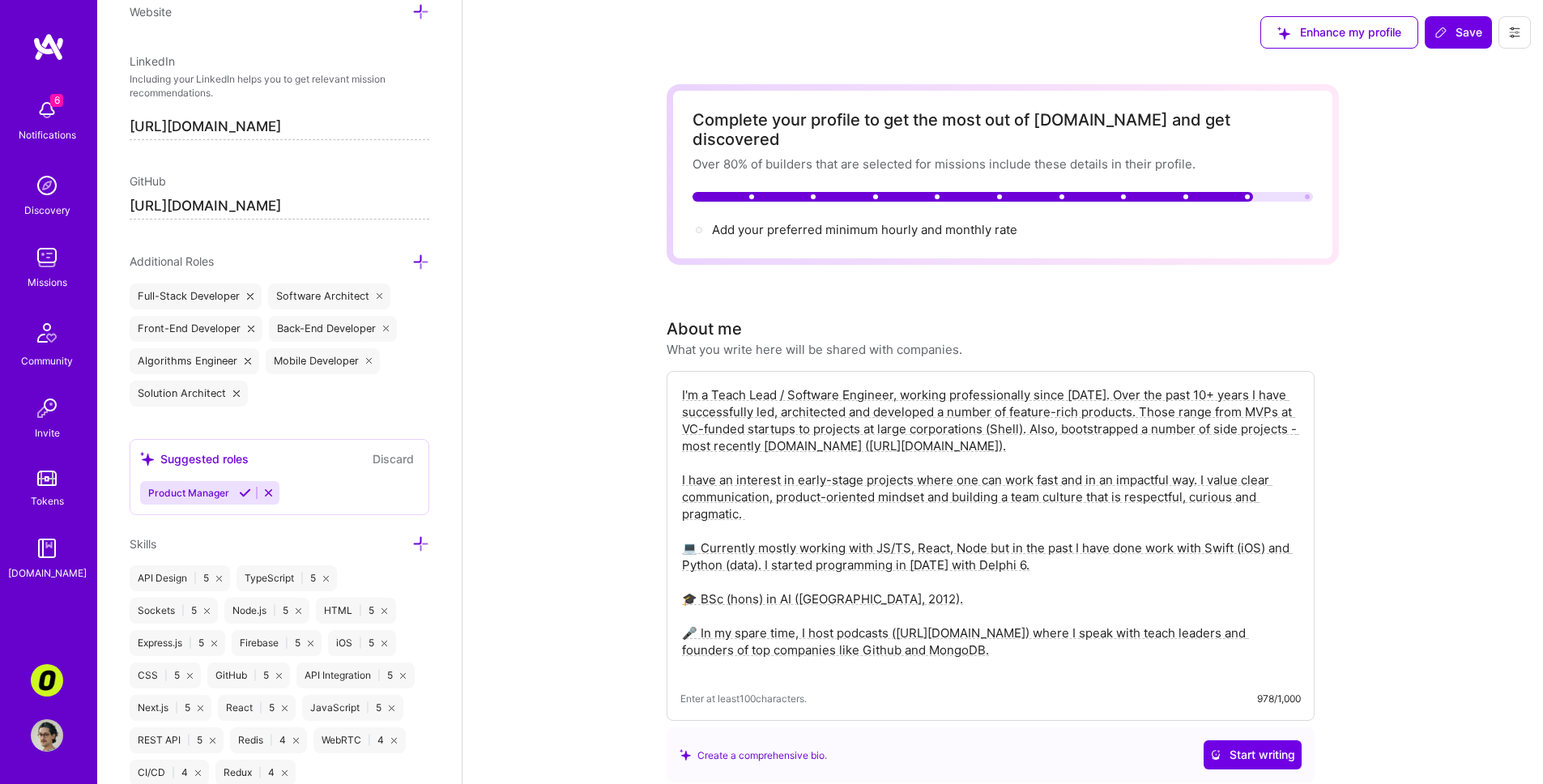
click at [371, 465] on button "Discard" at bounding box center [393, 459] width 51 height 19
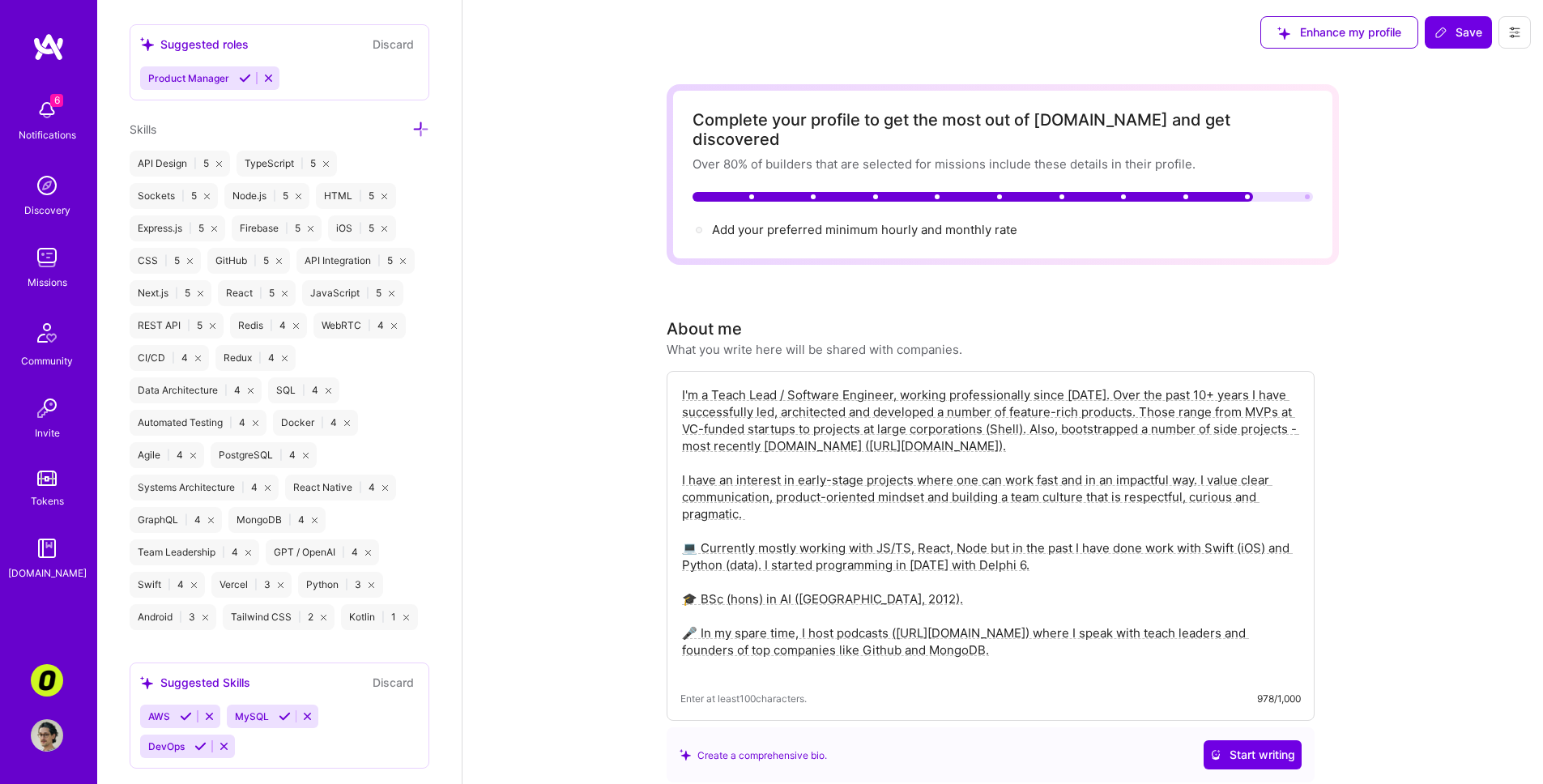
scroll to position [1493, 0]
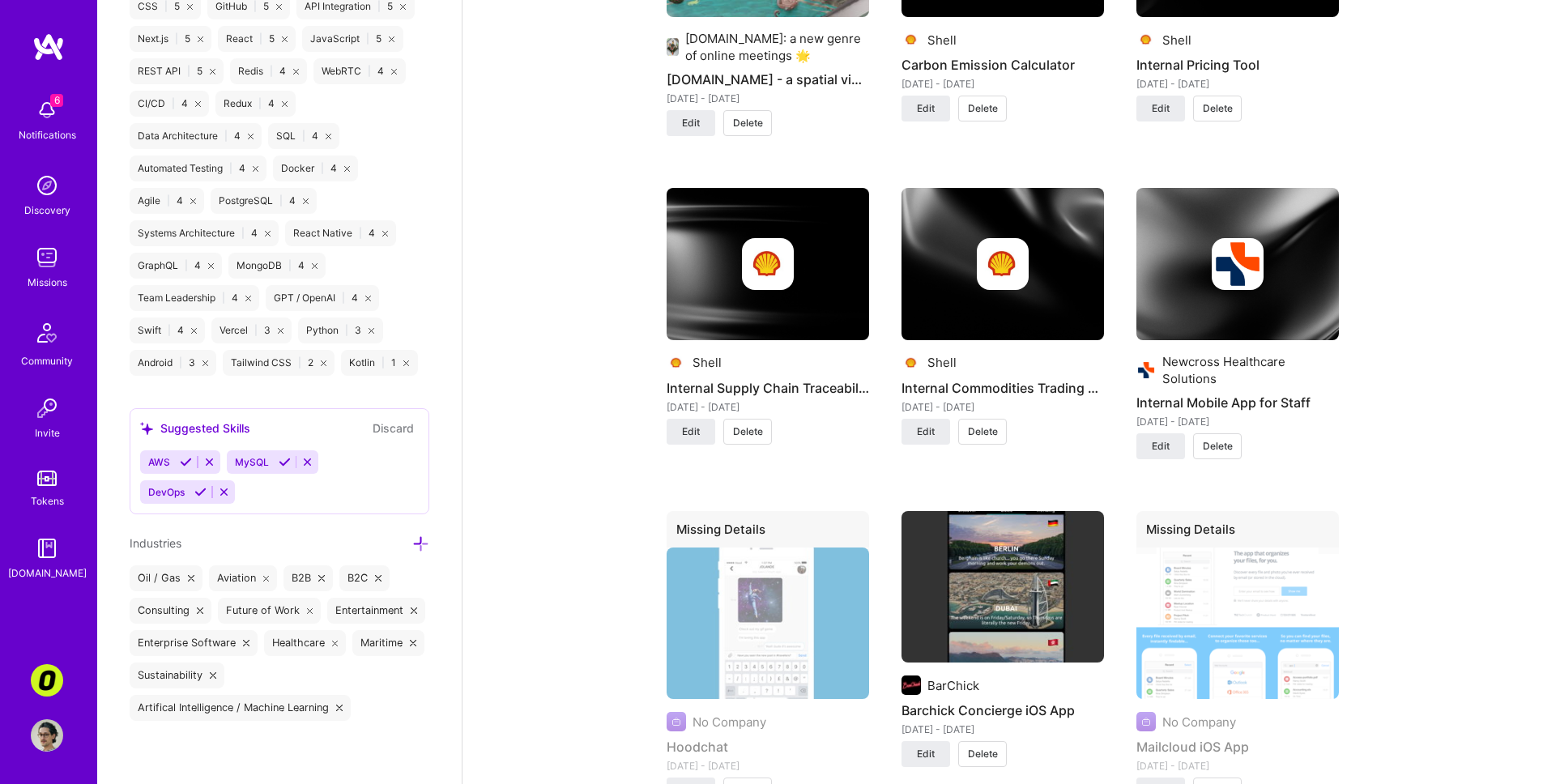
scroll to position [1477, 0]
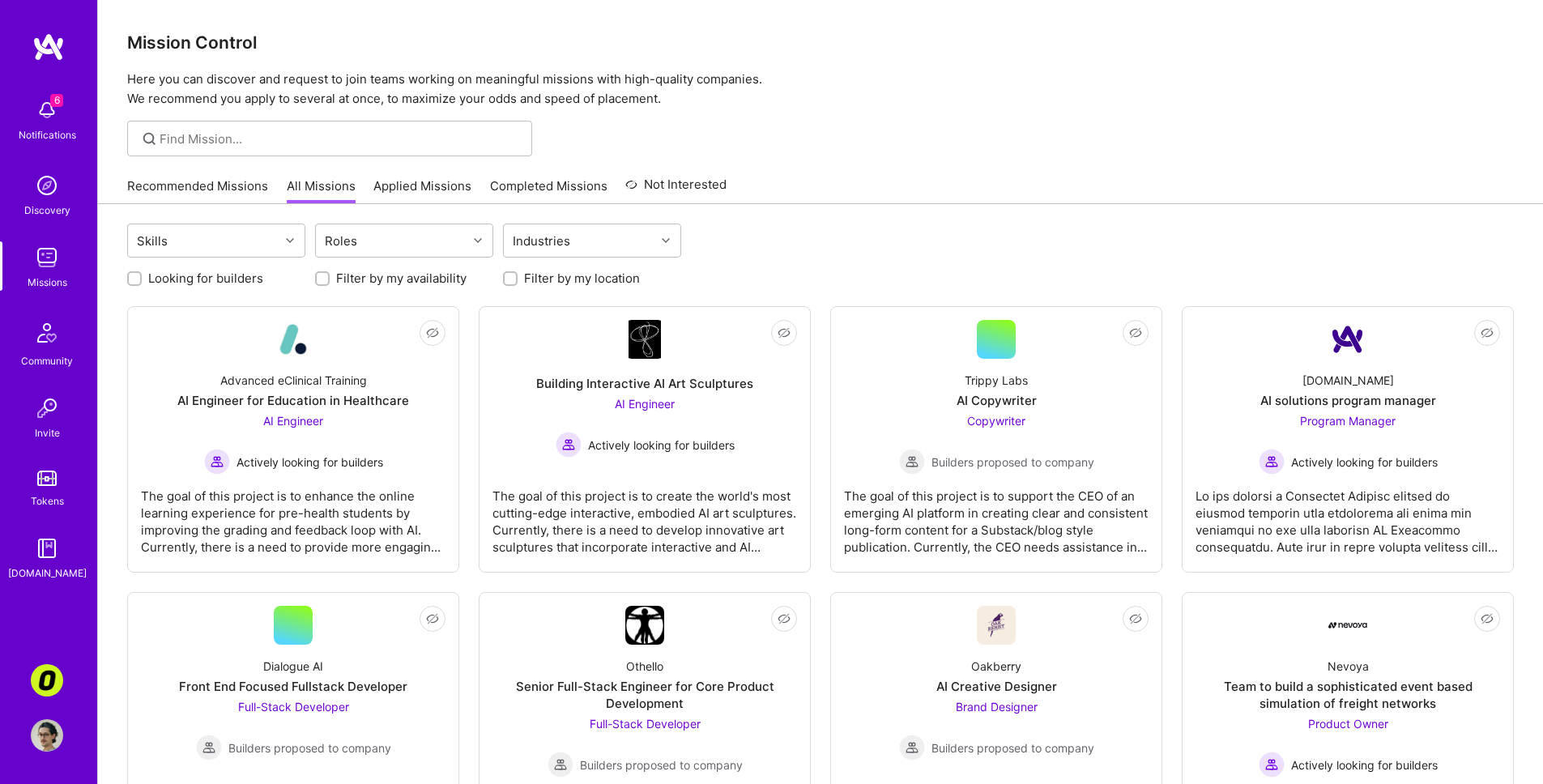
click at [231, 186] on link "Recommended Missions" at bounding box center [198, 190] width 141 height 27
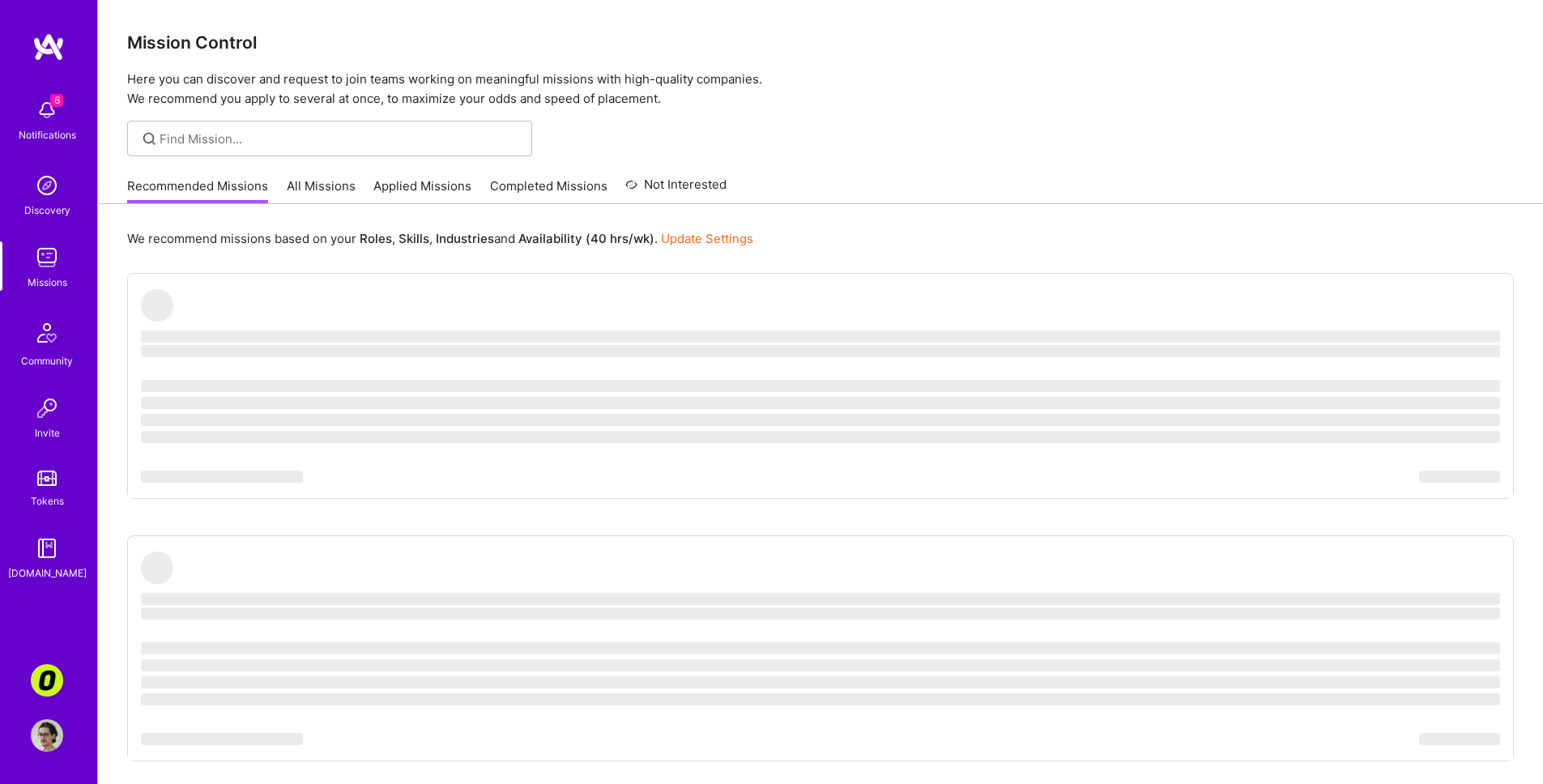
click at [315, 182] on link "All Missions" at bounding box center [321, 190] width 69 height 27
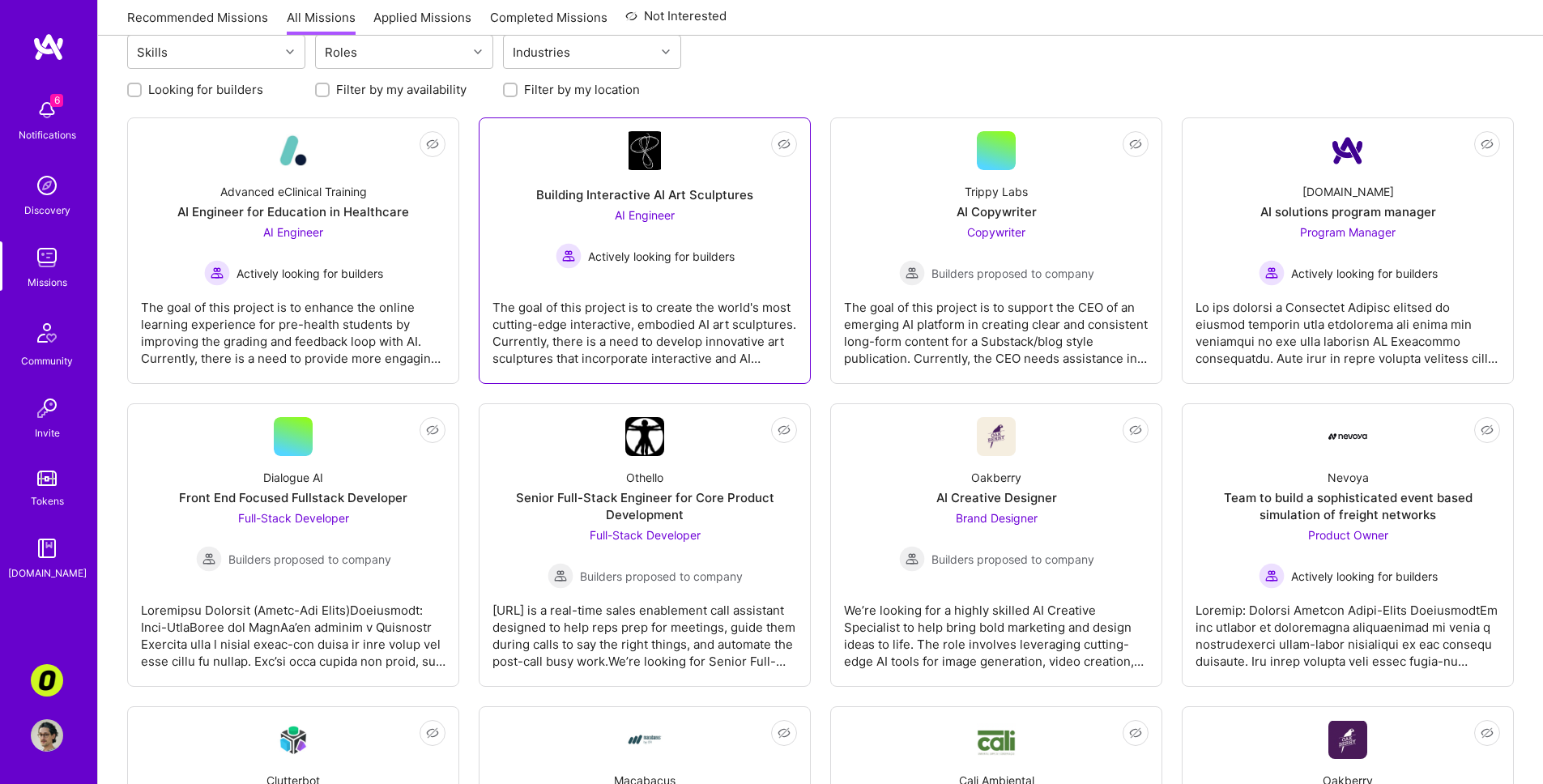
scroll to position [196, 0]
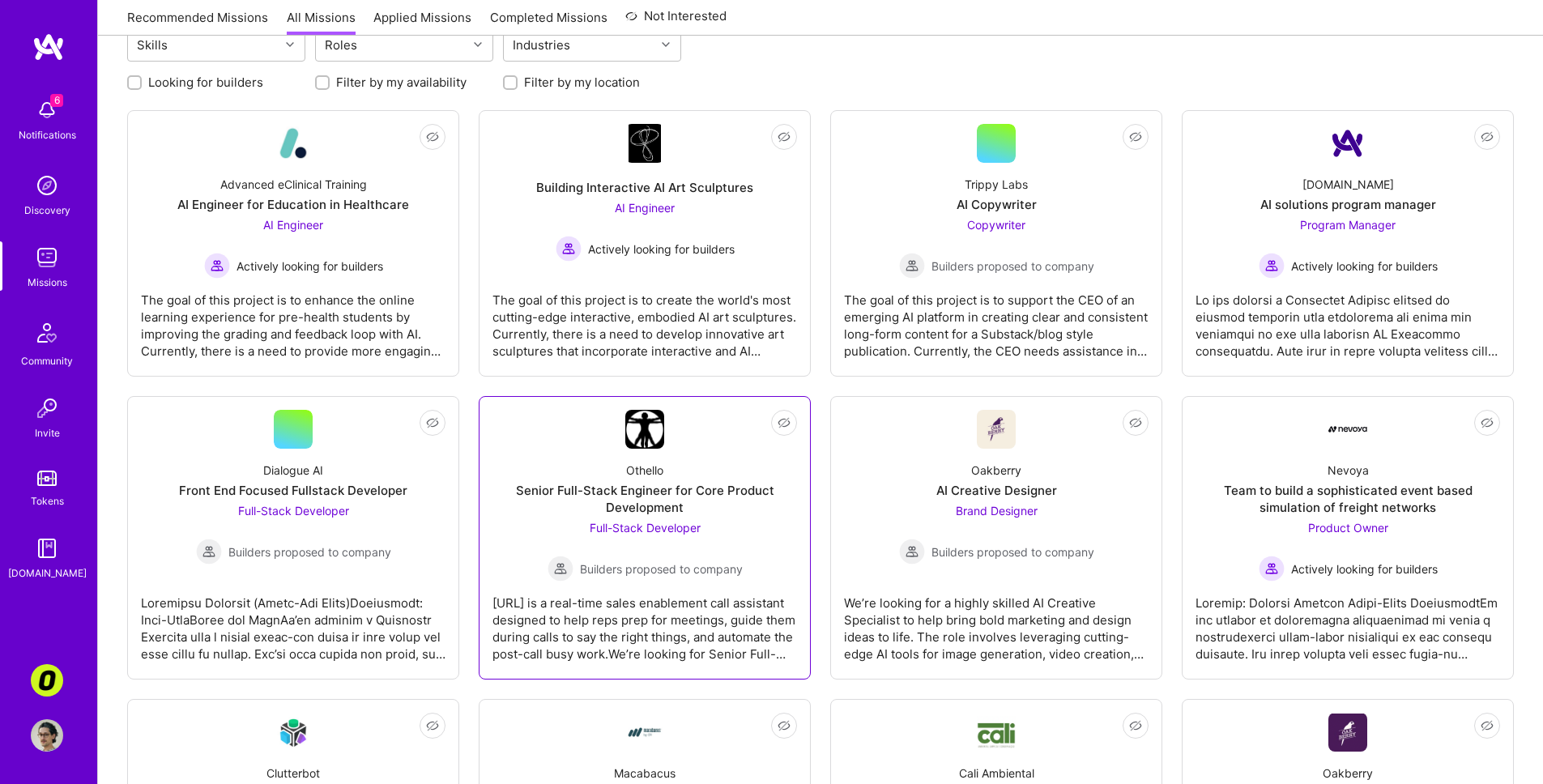
click at [529, 523] on div "Othello Senior Full-Stack Engineer for Core Product Development Full-Stack Deve…" at bounding box center [644, 516] width 305 height 133
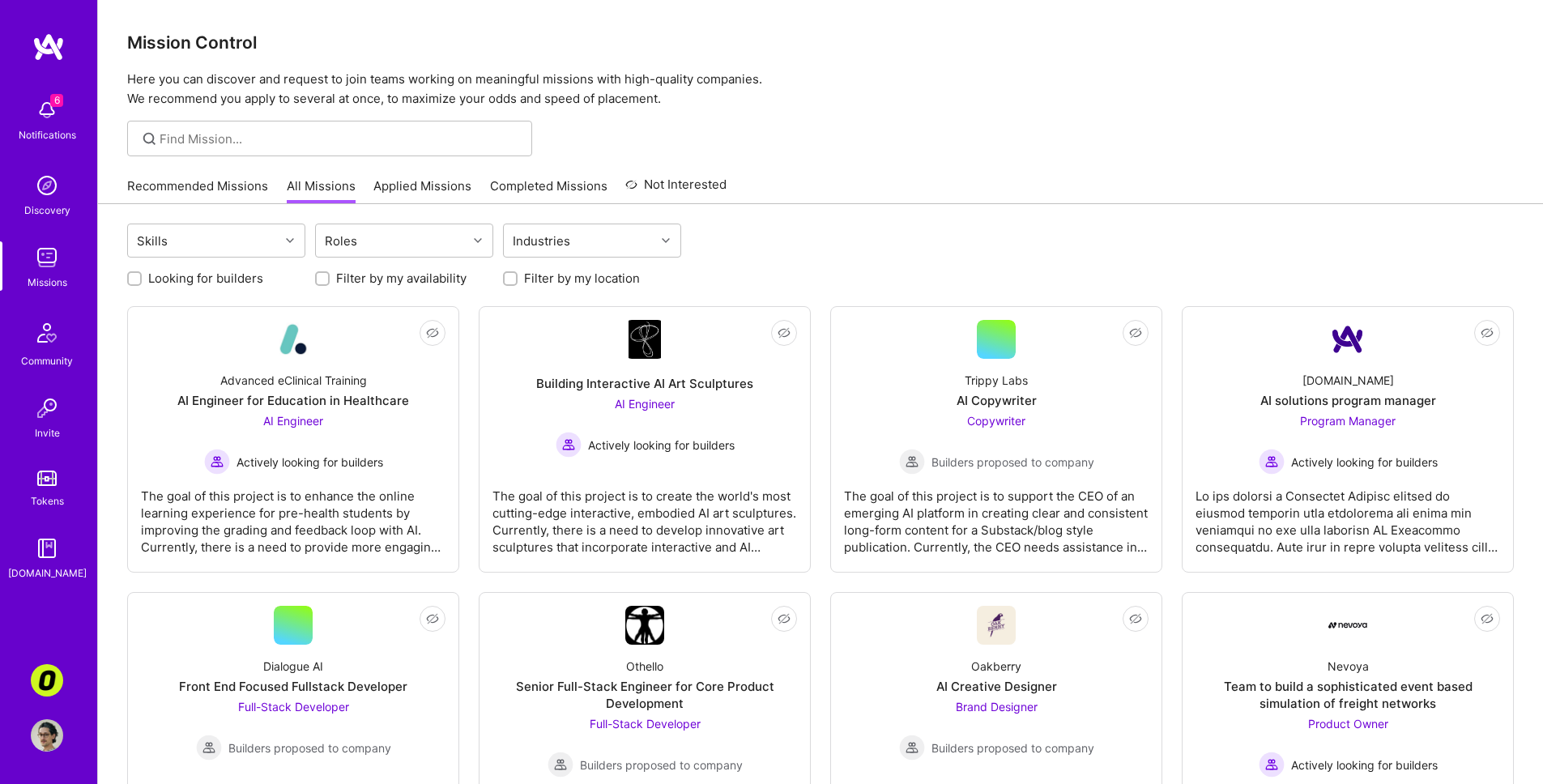
scroll to position [196, 0]
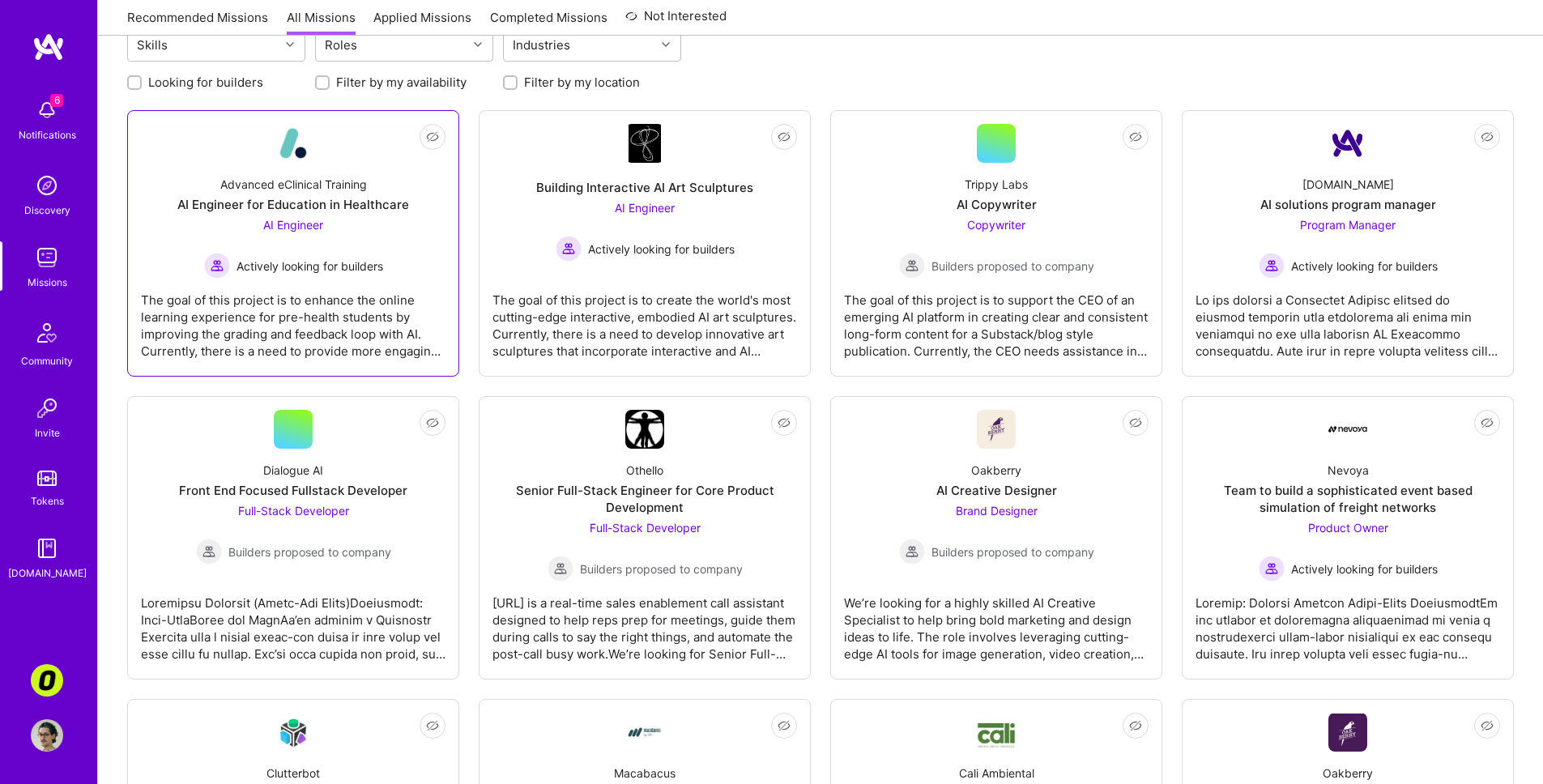
click at [336, 267] on span "Actively looking for builders" at bounding box center [310, 266] width 147 height 17
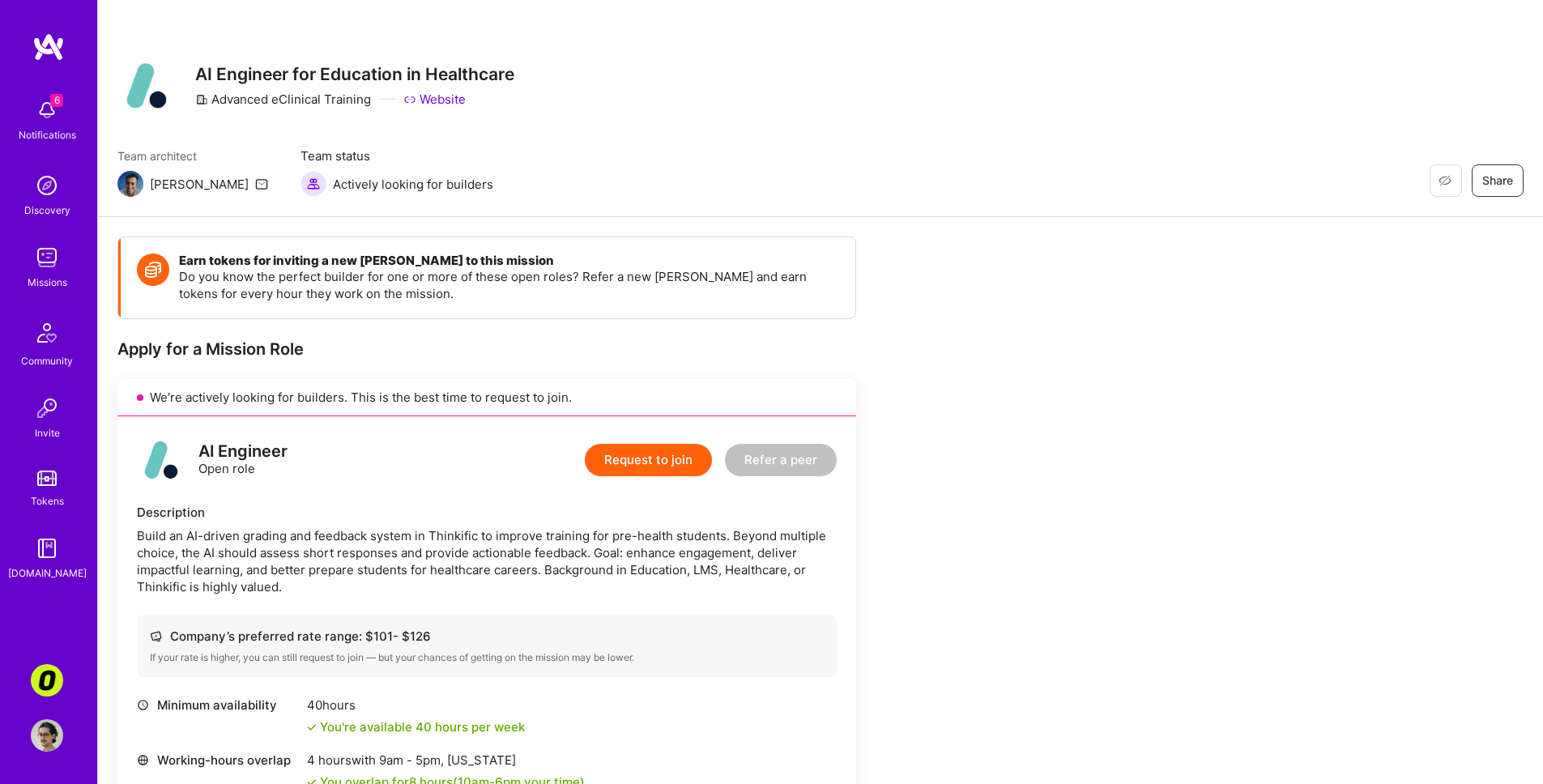
click at [608, 197] on div "Restore Not Interested Share AI Engineer for Education in Healthcare Advanced e…" at bounding box center [821, 108] width 1445 height 217
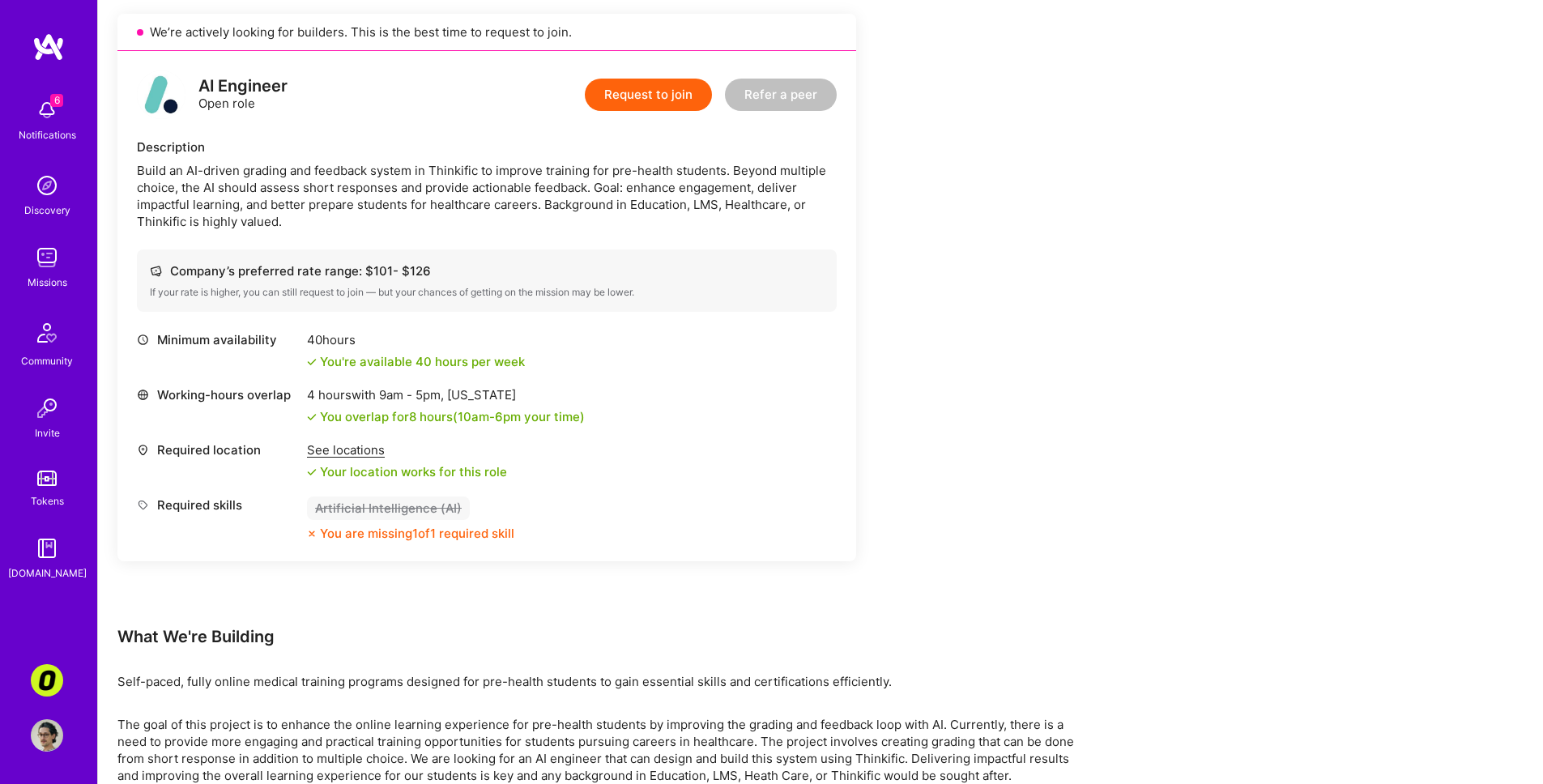
scroll to position [449, 0]
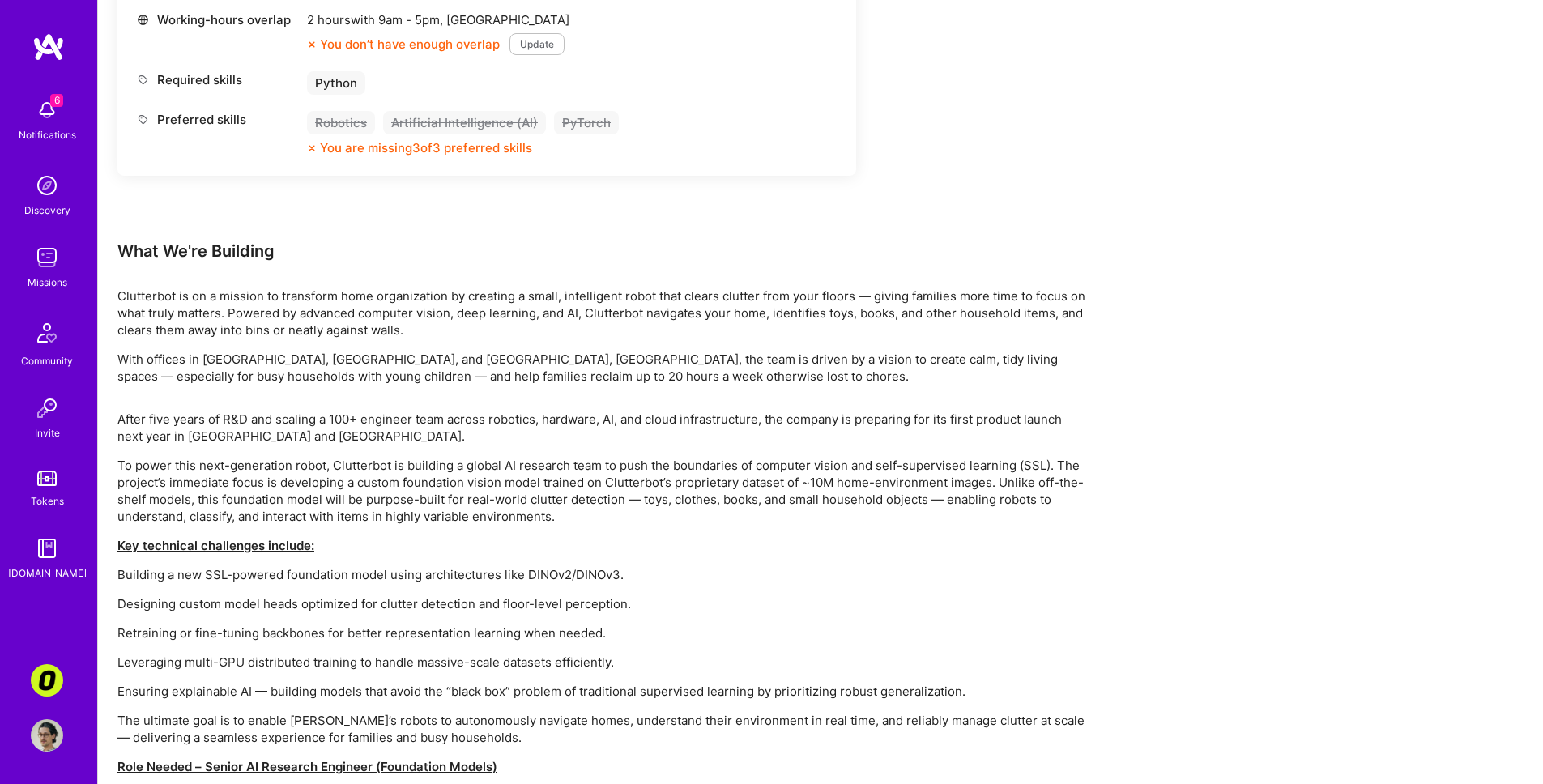
scroll to position [258, 0]
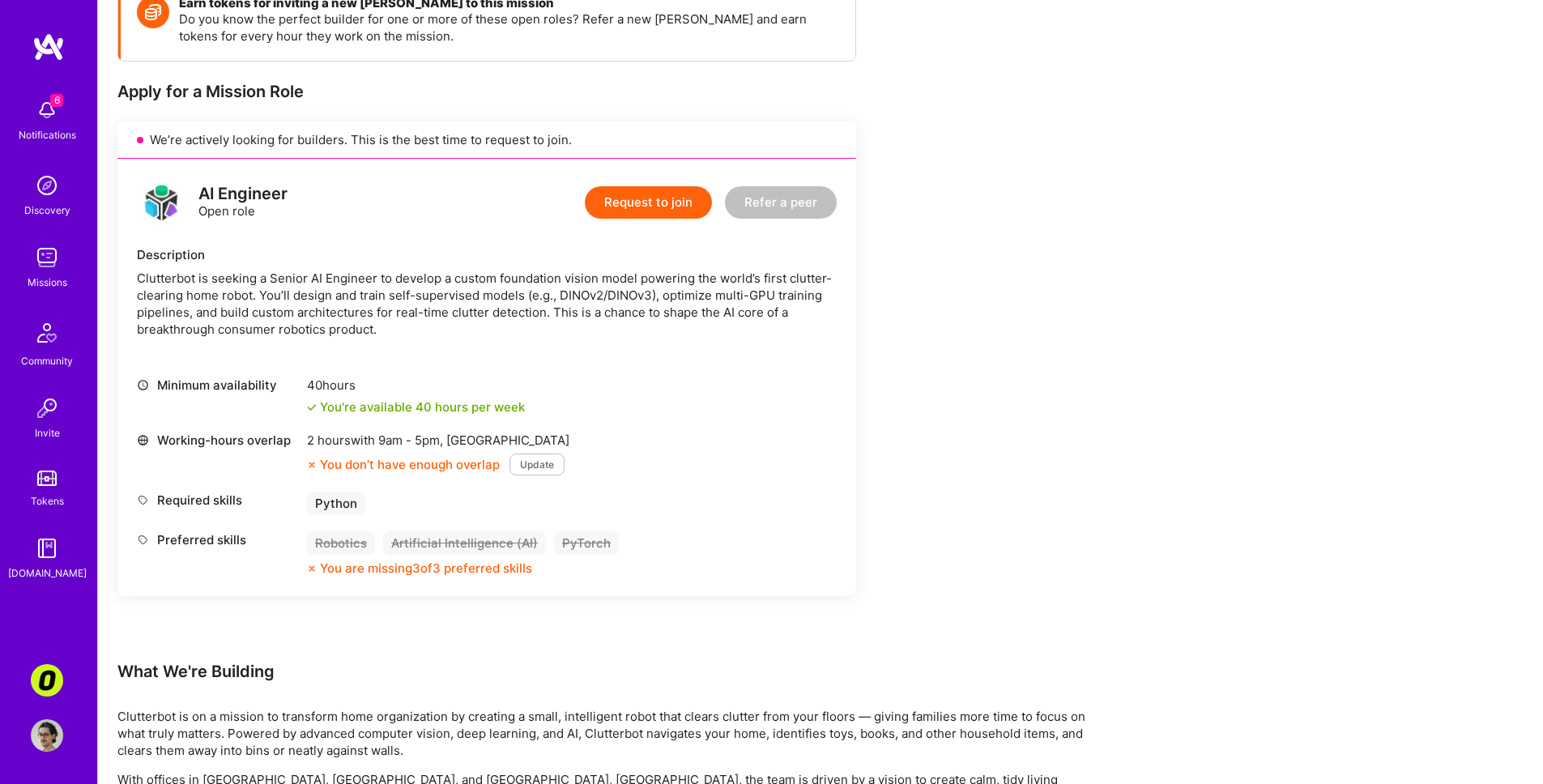
click at [1022, 381] on div "Earn tokens for inviting a new A.Teamer to this mission Do you know the perfect…" at bounding box center [603, 718] width 972 height 1479
